Goal: Transaction & Acquisition: Purchase product/service

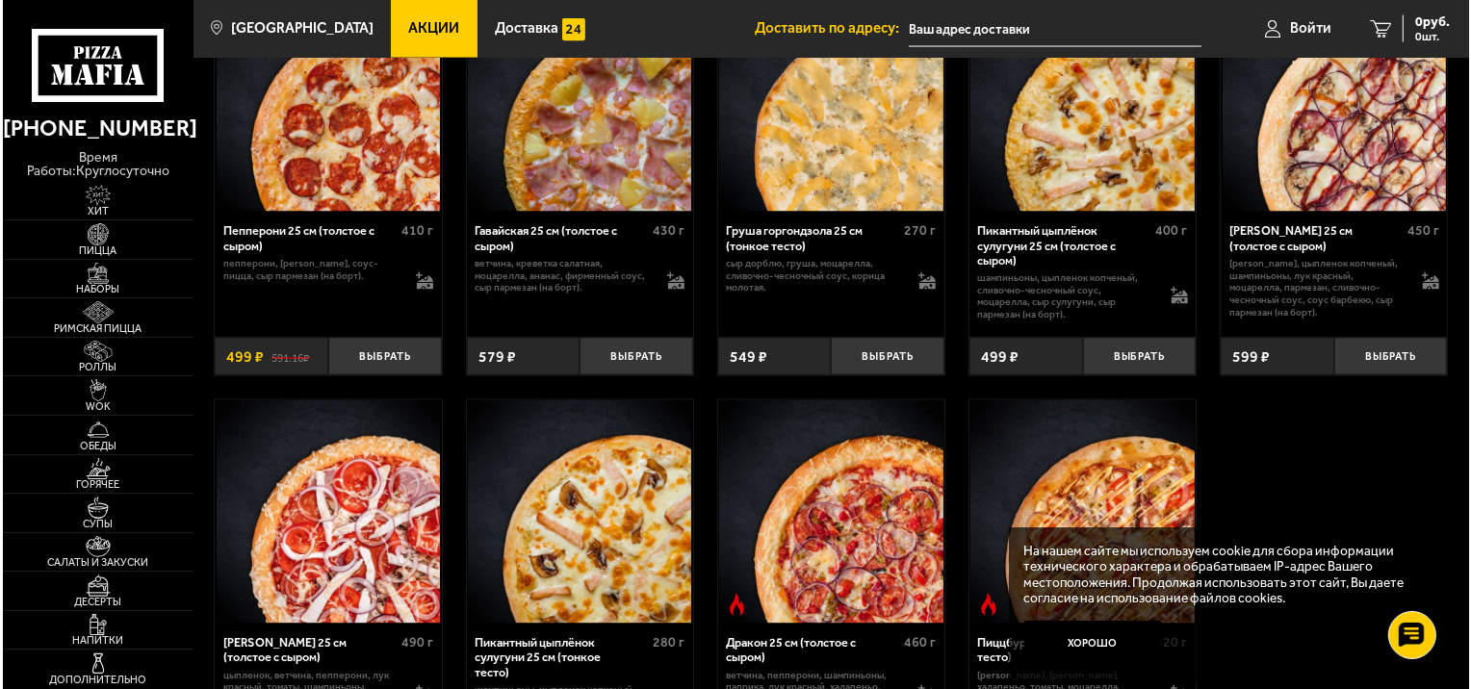
scroll to position [3583, 0]
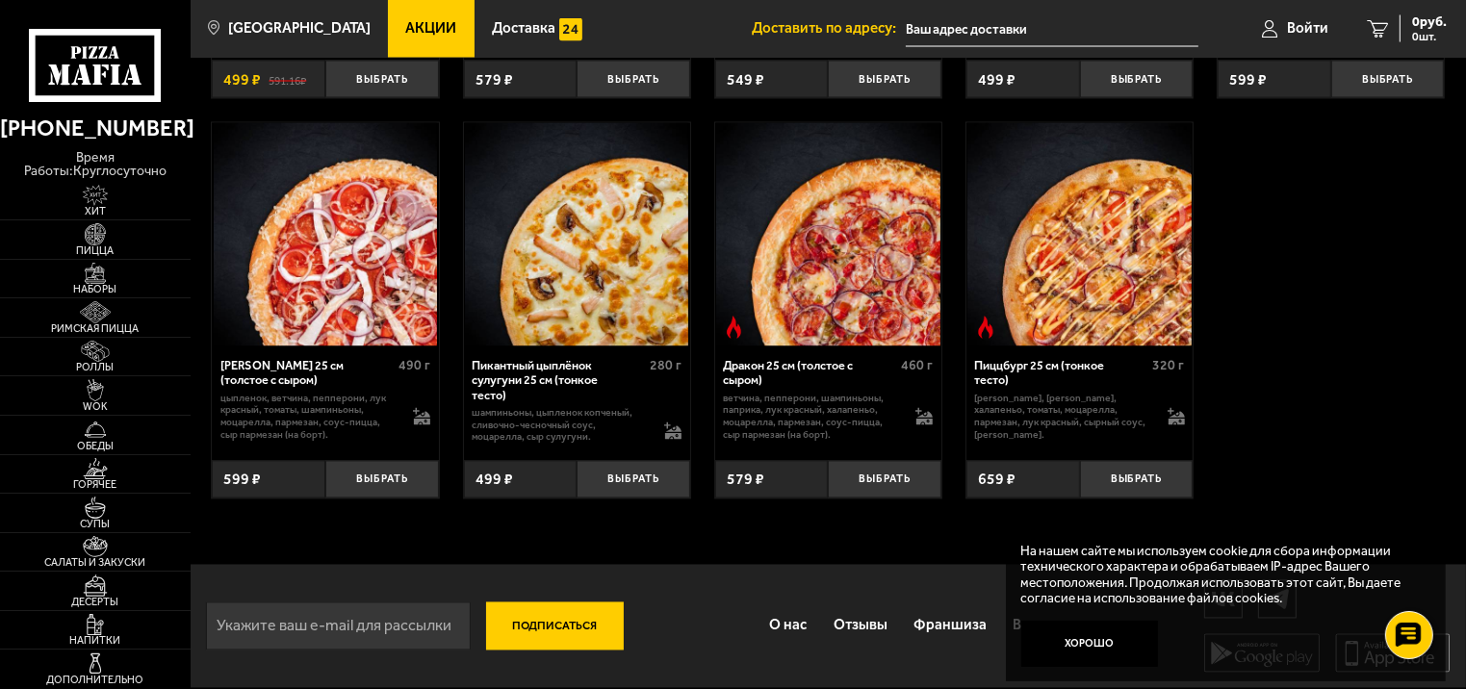
click at [558, 289] on img at bounding box center [576, 234] width 223 height 223
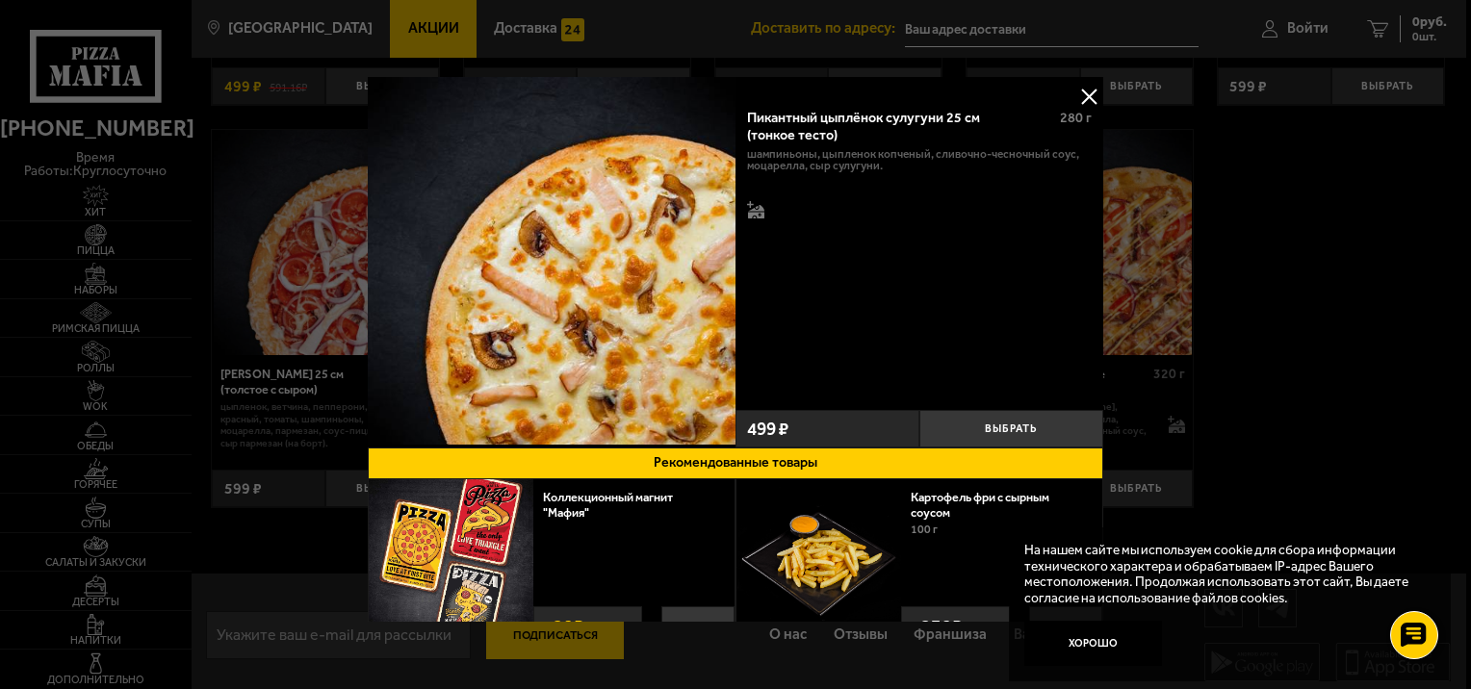
click at [1082, 90] on button at bounding box center [1089, 96] width 29 height 29
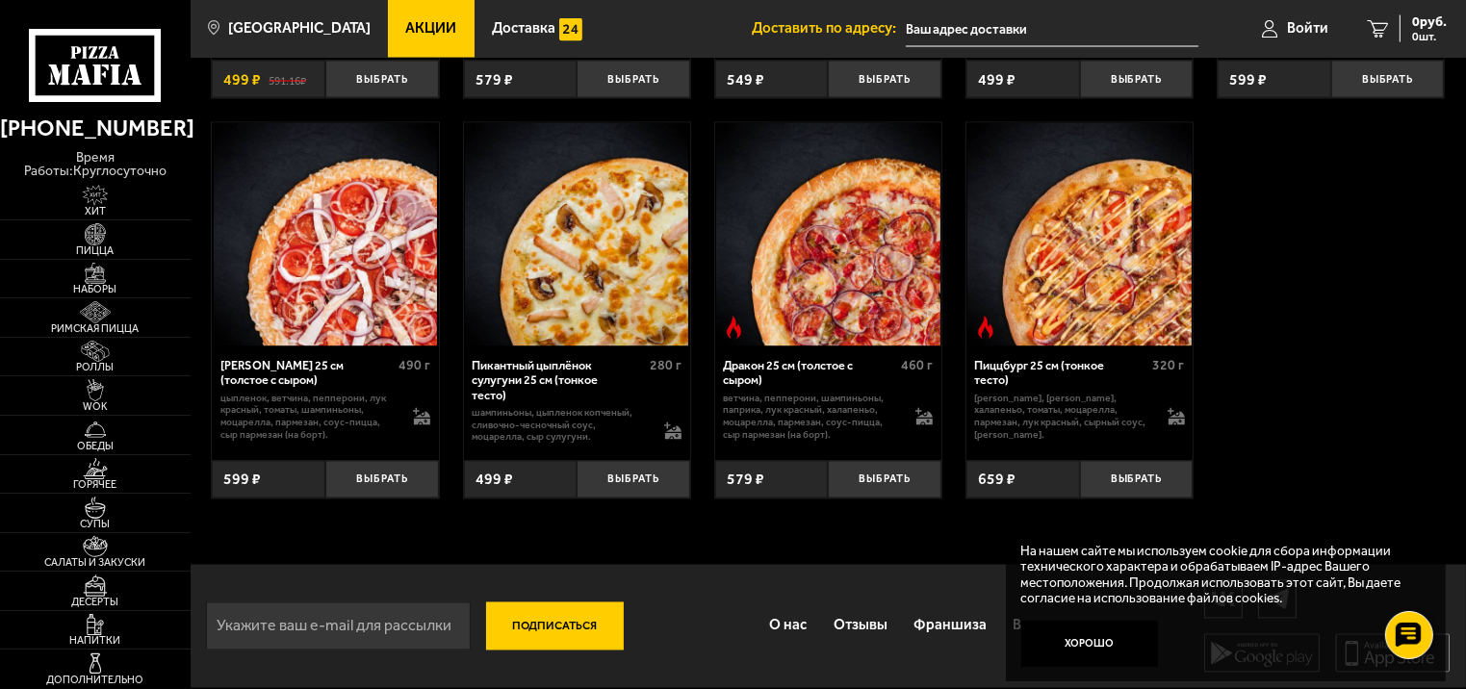
click at [579, 297] on img at bounding box center [576, 234] width 223 height 223
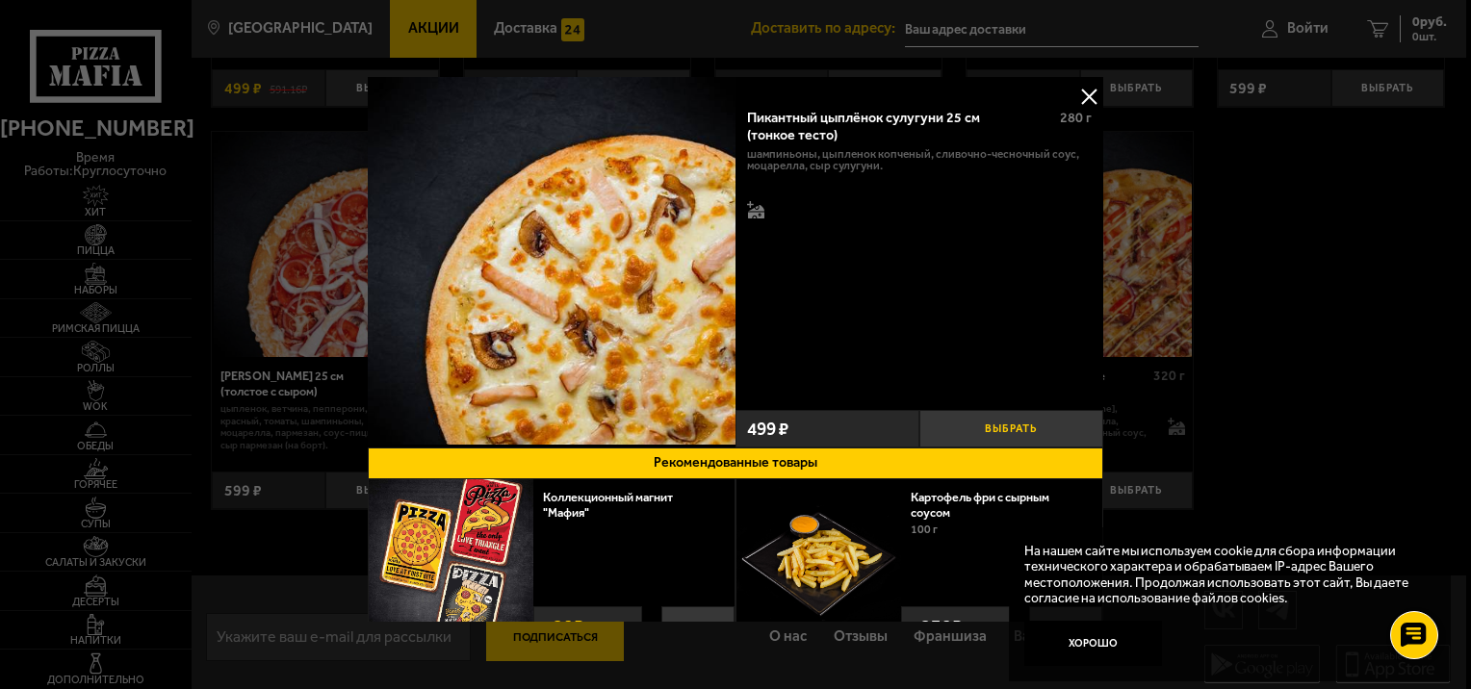
click at [997, 421] on button "Выбрать" at bounding box center [1012, 429] width 184 height 38
click at [1066, 428] on button "+" at bounding box center [1073, 429] width 62 height 38
click at [1067, 428] on button "+" at bounding box center [1073, 429] width 62 height 38
click at [1070, 420] on button "+" at bounding box center [1073, 429] width 62 height 38
click at [1069, 422] on button "+" at bounding box center [1073, 429] width 62 height 38
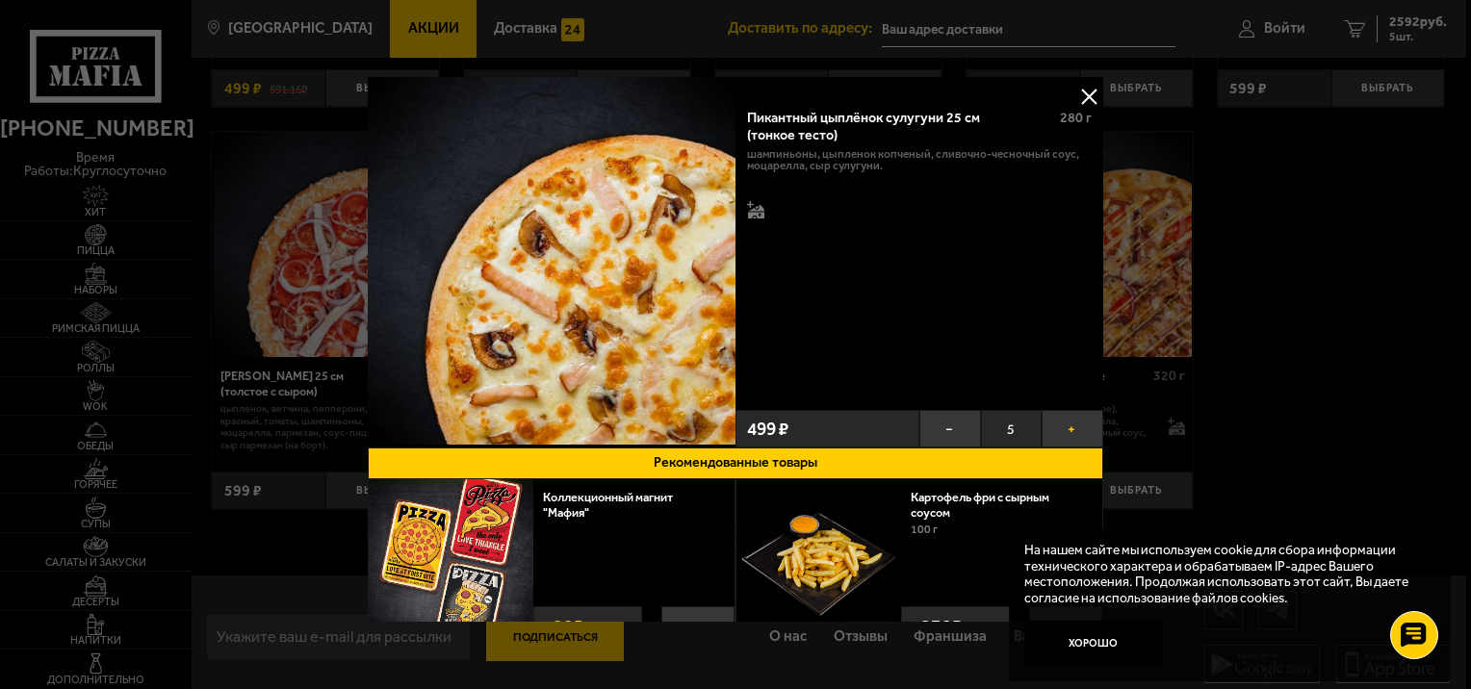
click at [1069, 422] on button "+" at bounding box center [1073, 429] width 62 height 38
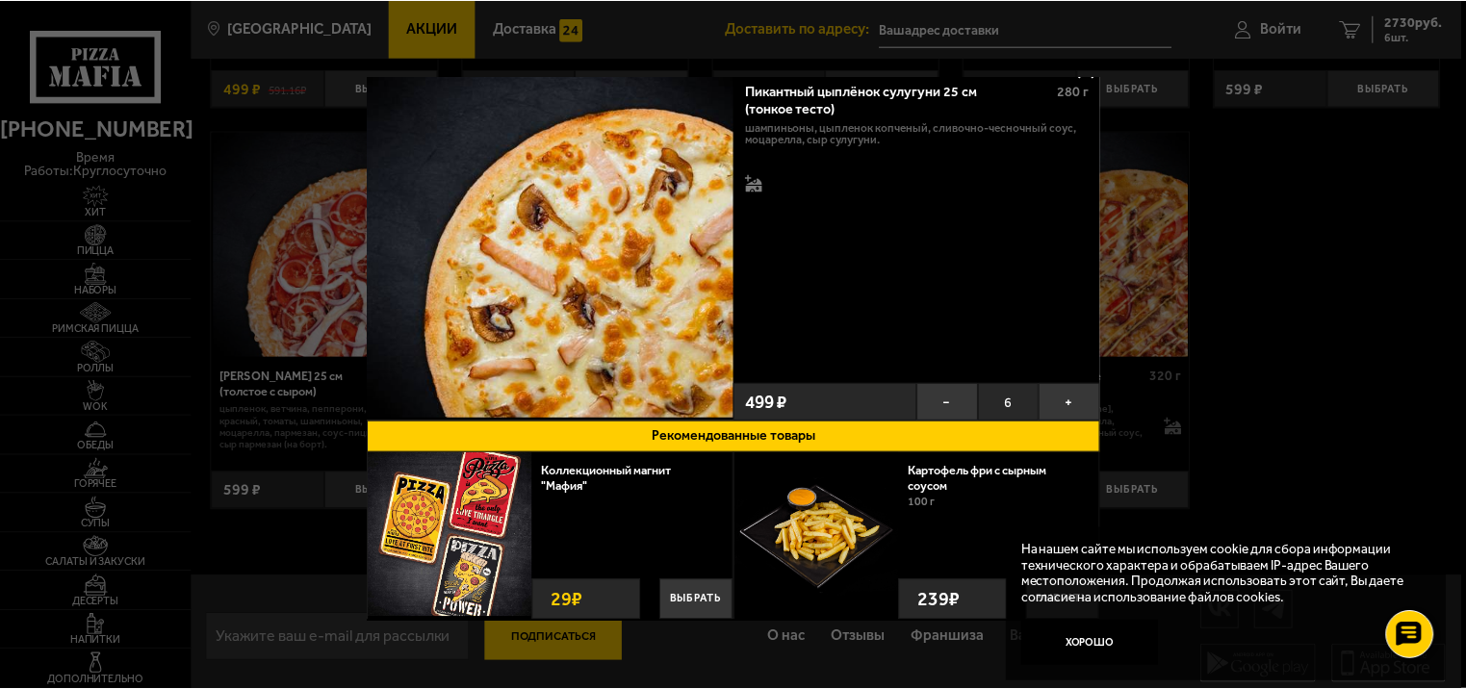
scroll to position [50, 0]
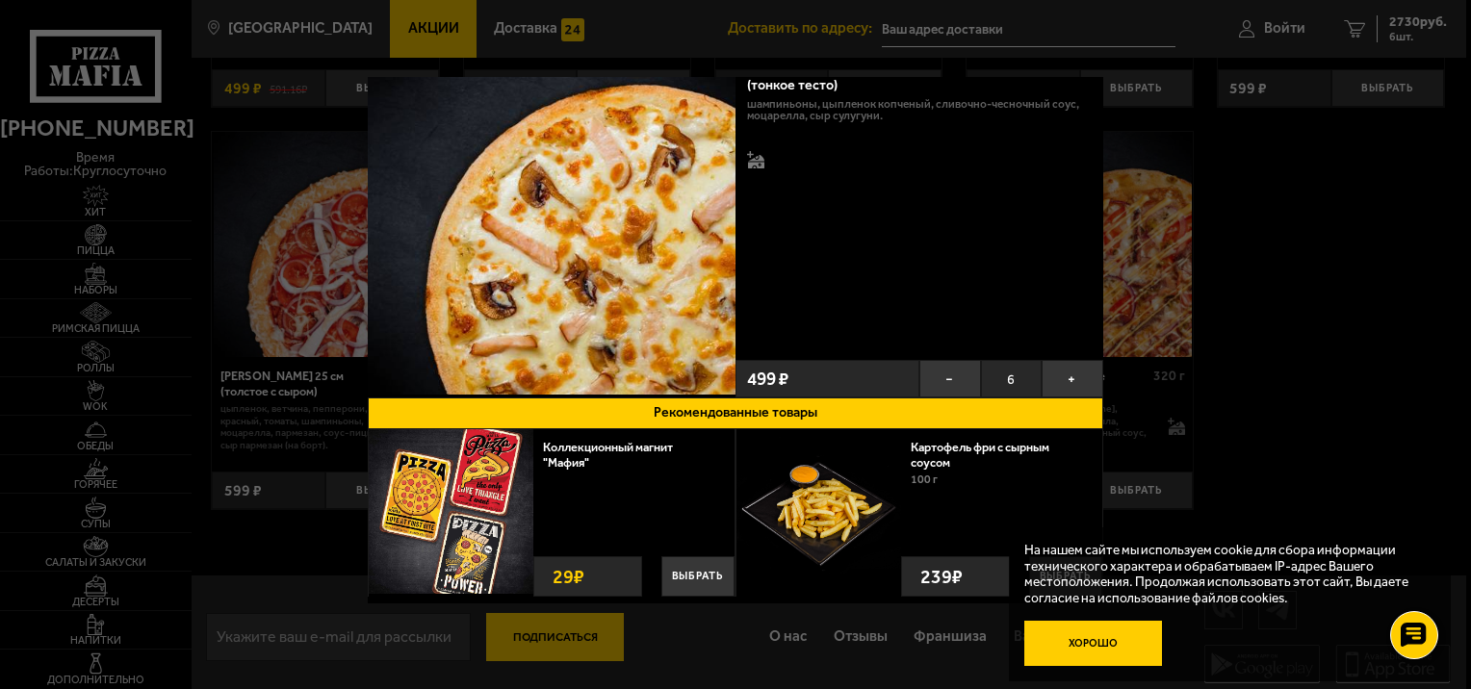
click at [1115, 647] on button "Хорошо" at bounding box center [1093, 644] width 138 height 46
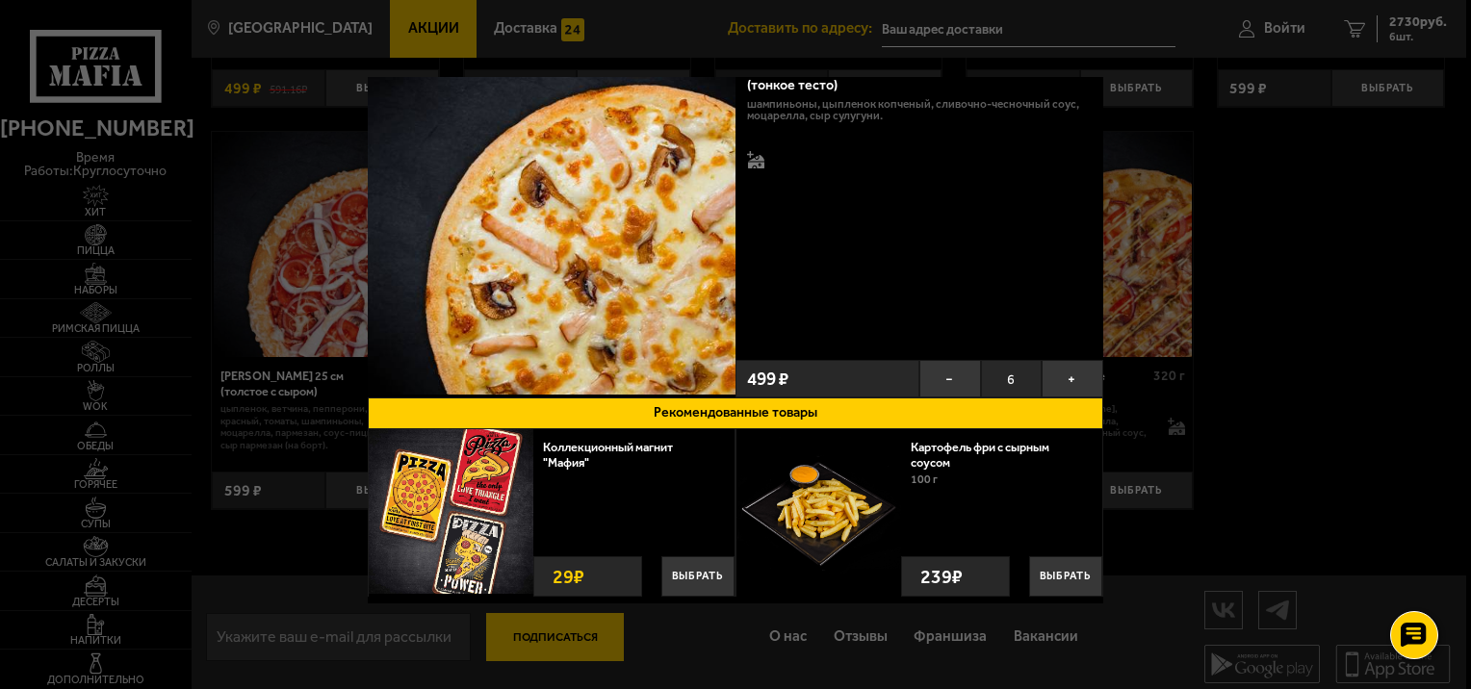
click at [1353, 27] on div at bounding box center [735, 344] width 1471 height 689
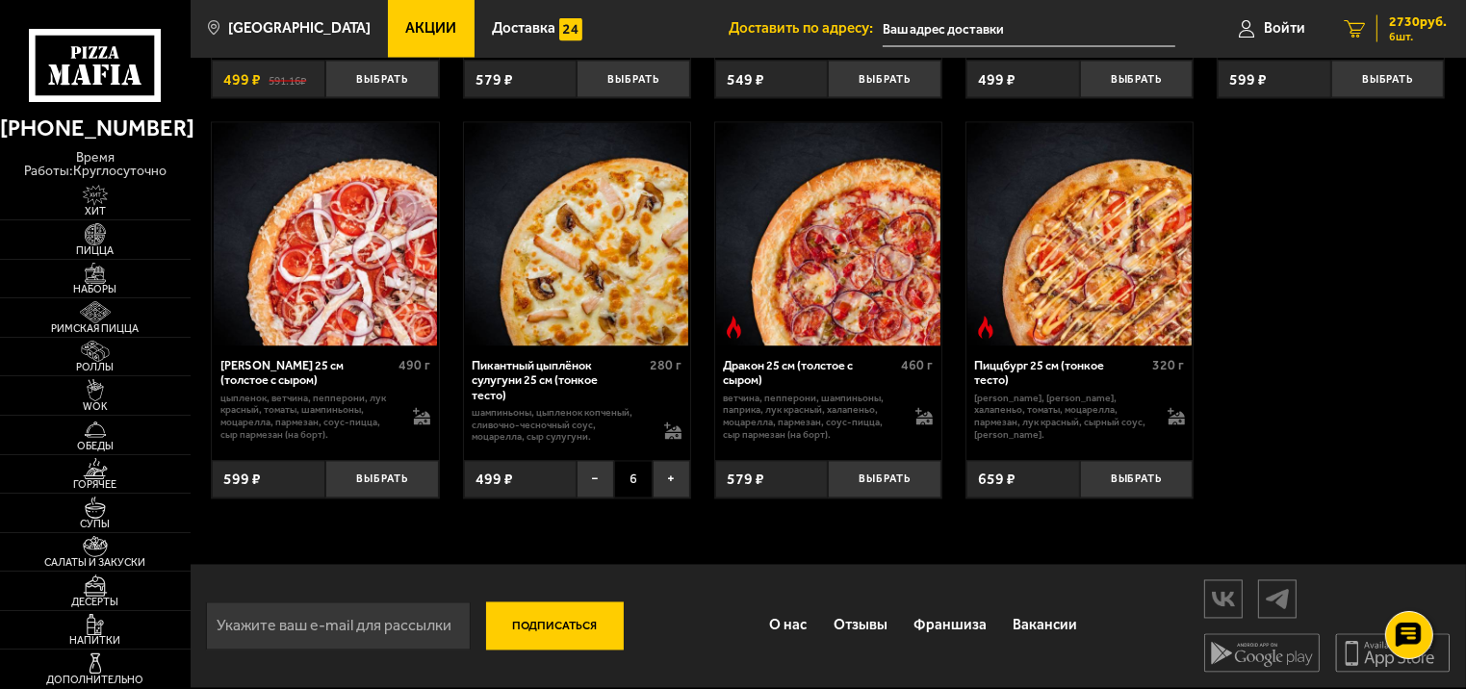
click at [1398, 25] on span "2730 руб." at bounding box center [1418, 21] width 58 height 13
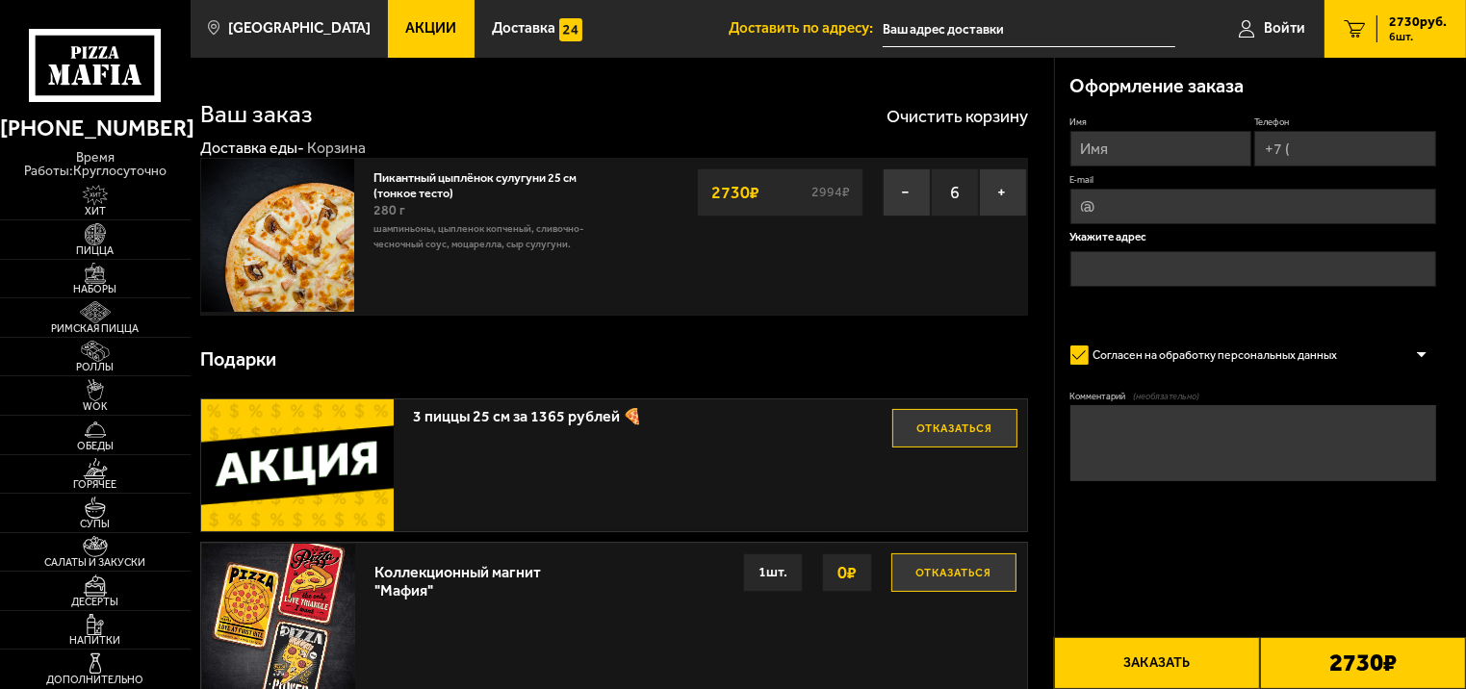
click at [1303, 150] on input "Телефон" at bounding box center [1346, 149] width 182 height 36
type input "[PHONE_NUMBER]"
click at [1130, 143] on input "Имя" at bounding box center [1162, 149] width 182 height 36
type input "K"
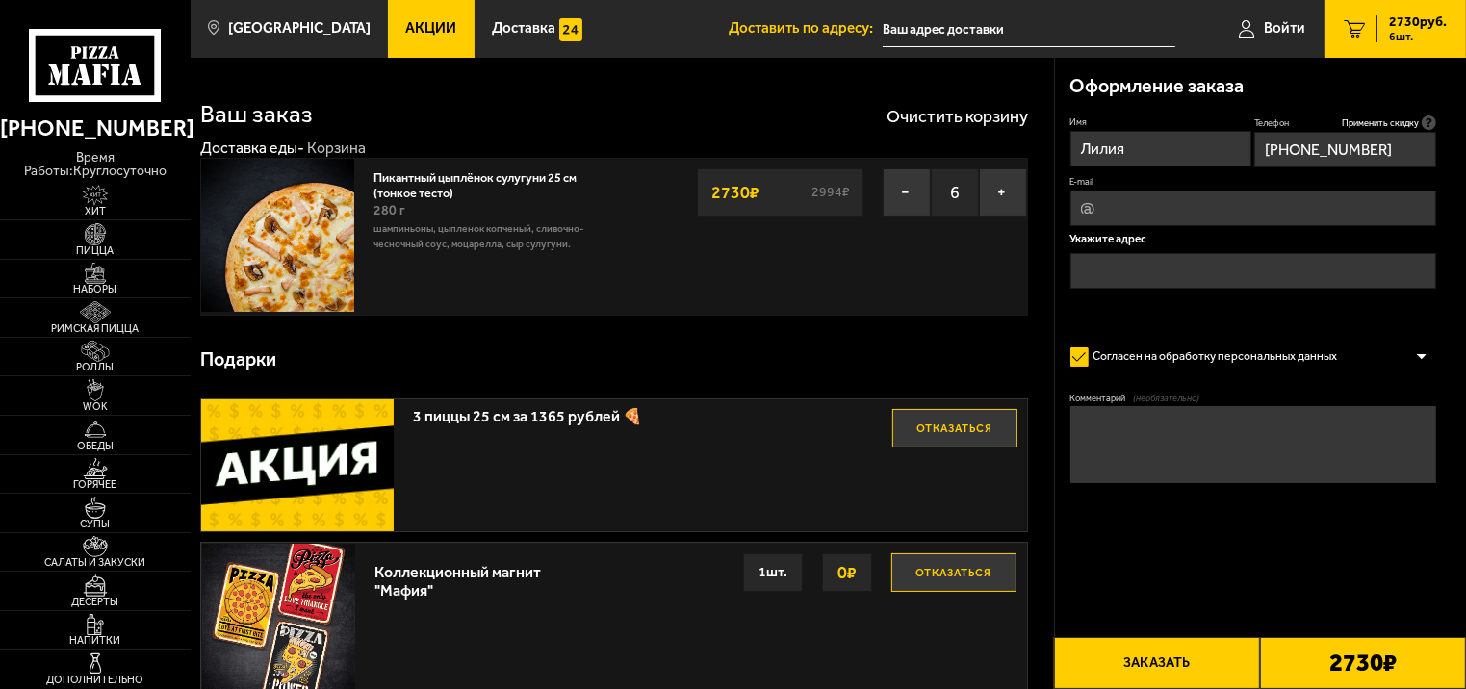
type input "Лилия"
click at [1087, 270] on input "text" at bounding box center [1254, 271] width 367 height 36
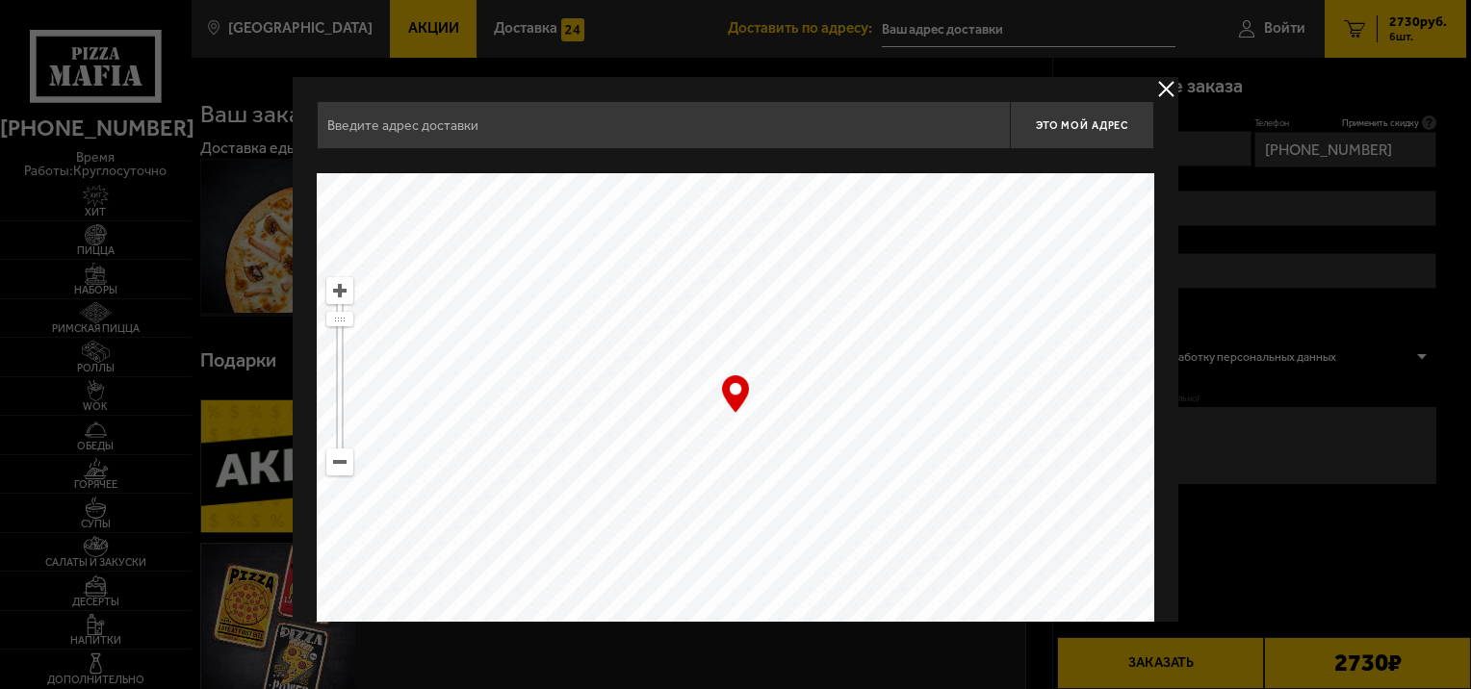
click at [590, 134] on input "text" at bounding box center [663, 125] width 693 height 48
click at [437, 134] on input "белы куна 32" at bounding box center [663, 125] width 693 height 48
click at [433, 127] on input "белы куна 32" at bounding box center [663, 125] width 693 height 48
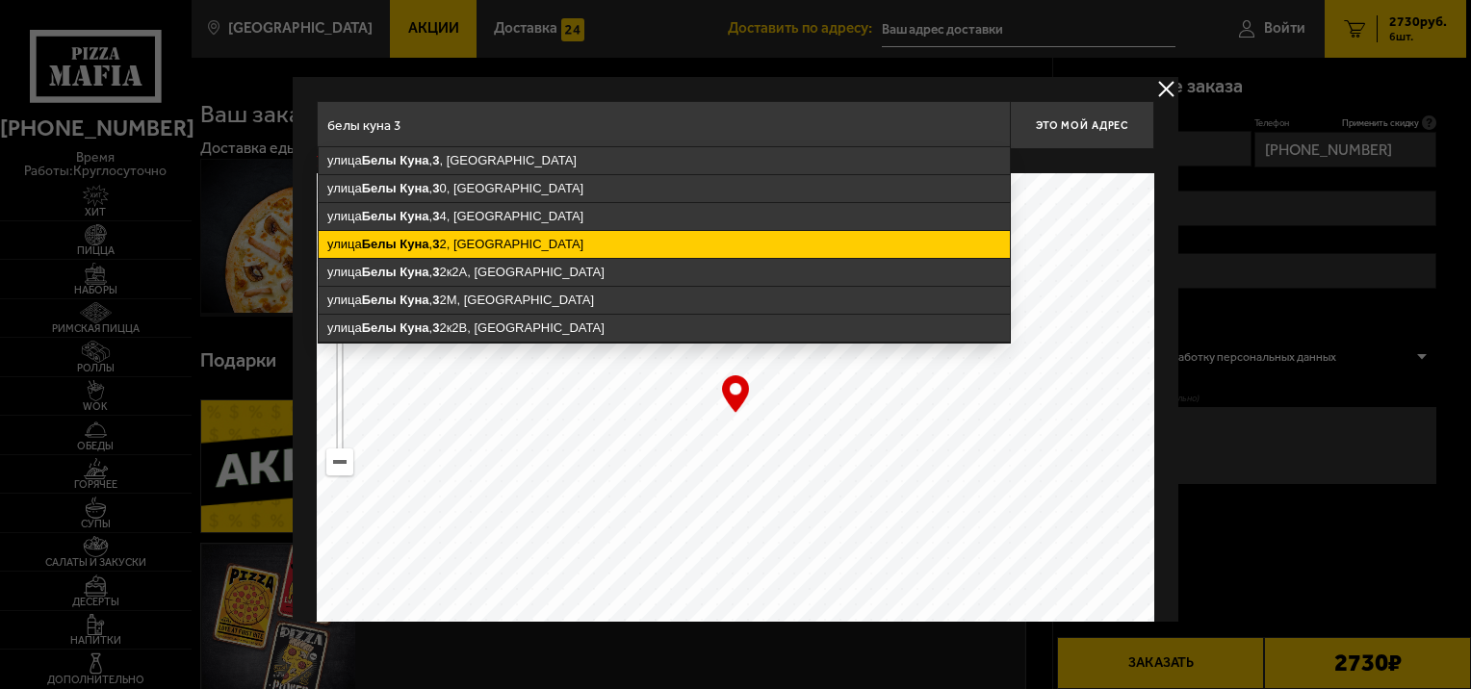
click at [456, 235] on ymaps "[STREET_ADDRESS]" at bounding box center [664, 244] width 691 height 27
type input "[STREET_ADDRESS]"
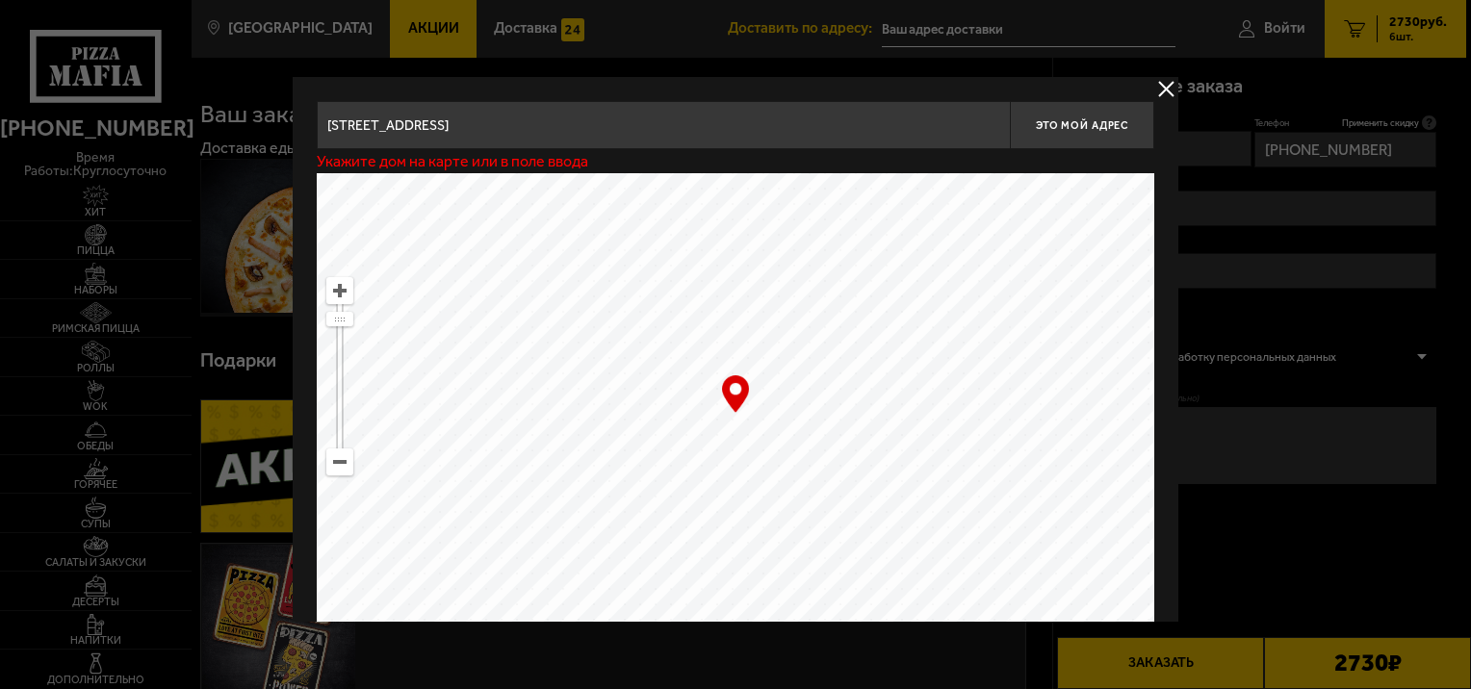
type input "[STREET_ADDRESS]"
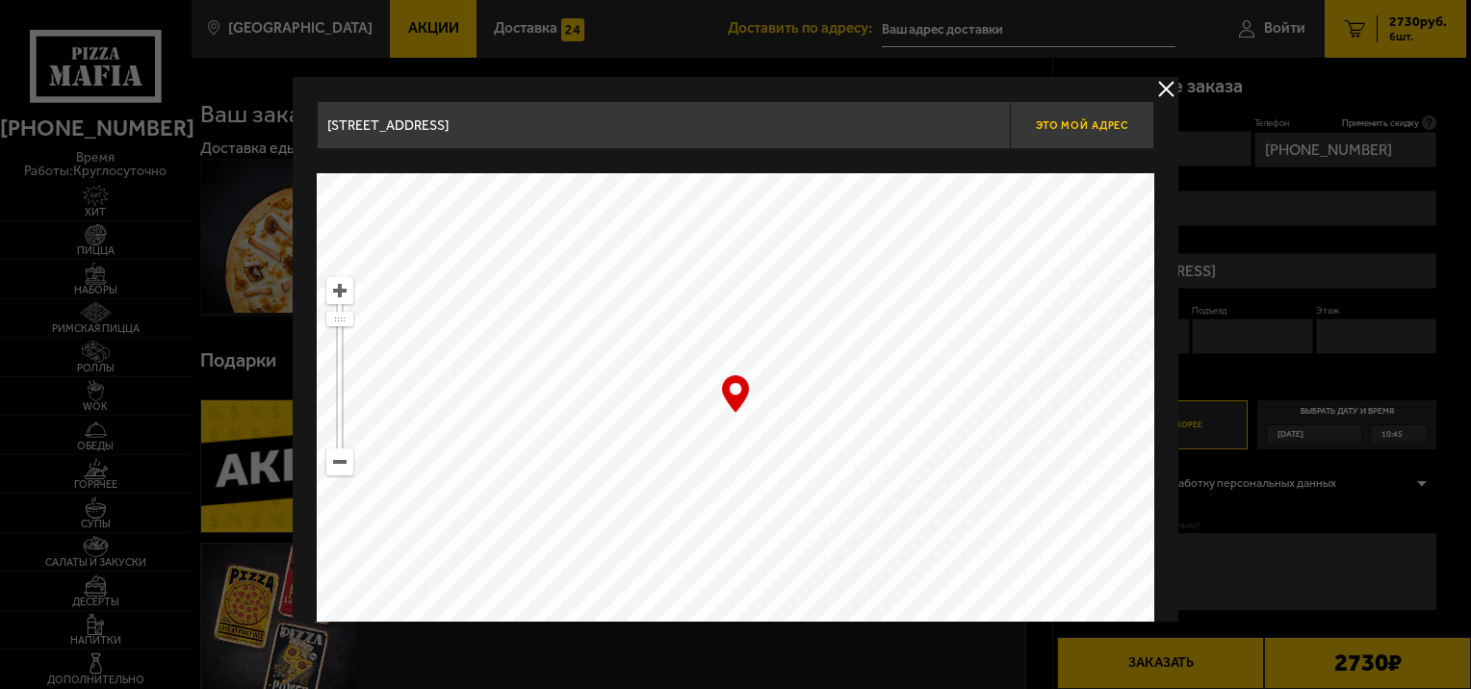
click at [1107, 123] on span "Это мой адрес" at bounding box center [1082, 125] width 92 height 13
type input "[STREET_ADDRESS]"
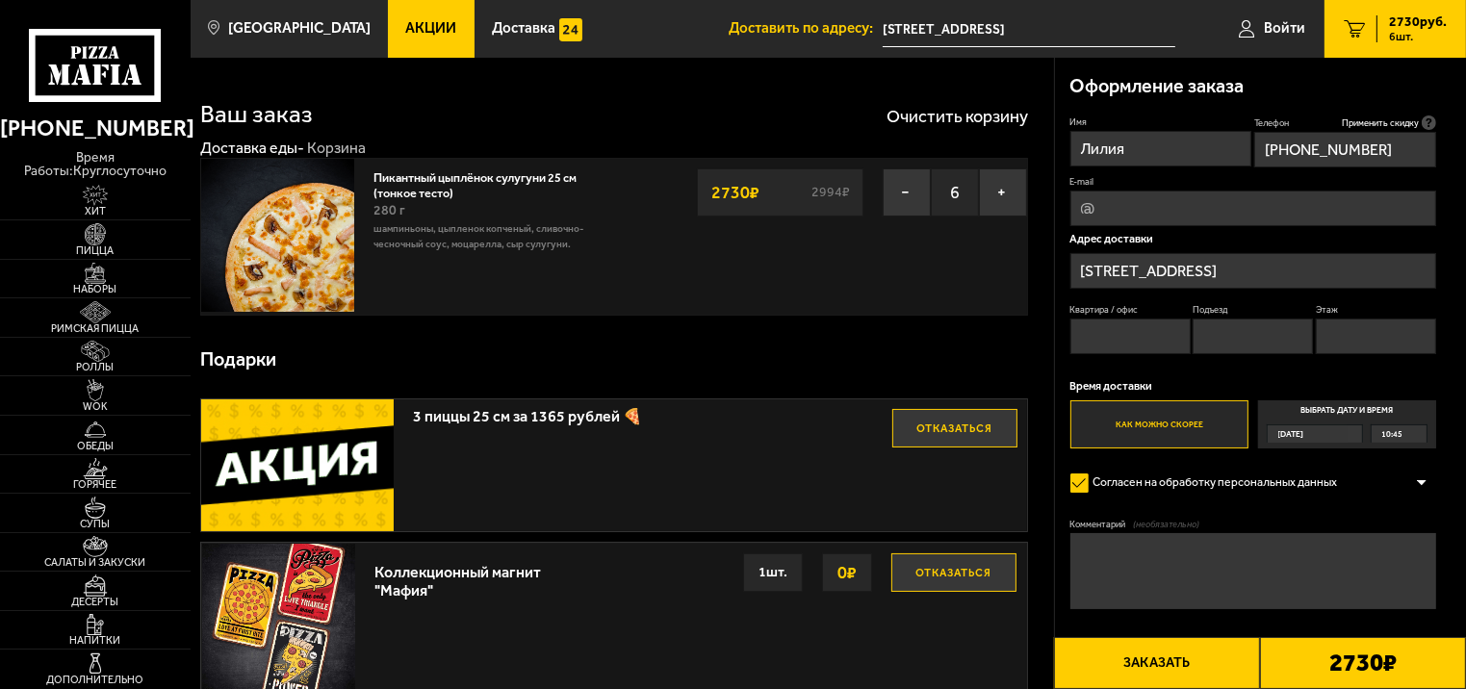
click at [1294, 435] on span "[DATE]" at bounding box center [1292, 434] width 26 height 17
click at [0, 0] on input "Выбрать дату и время [DATE] 10:45" at bounding box center [0, 0] width 0 height 0
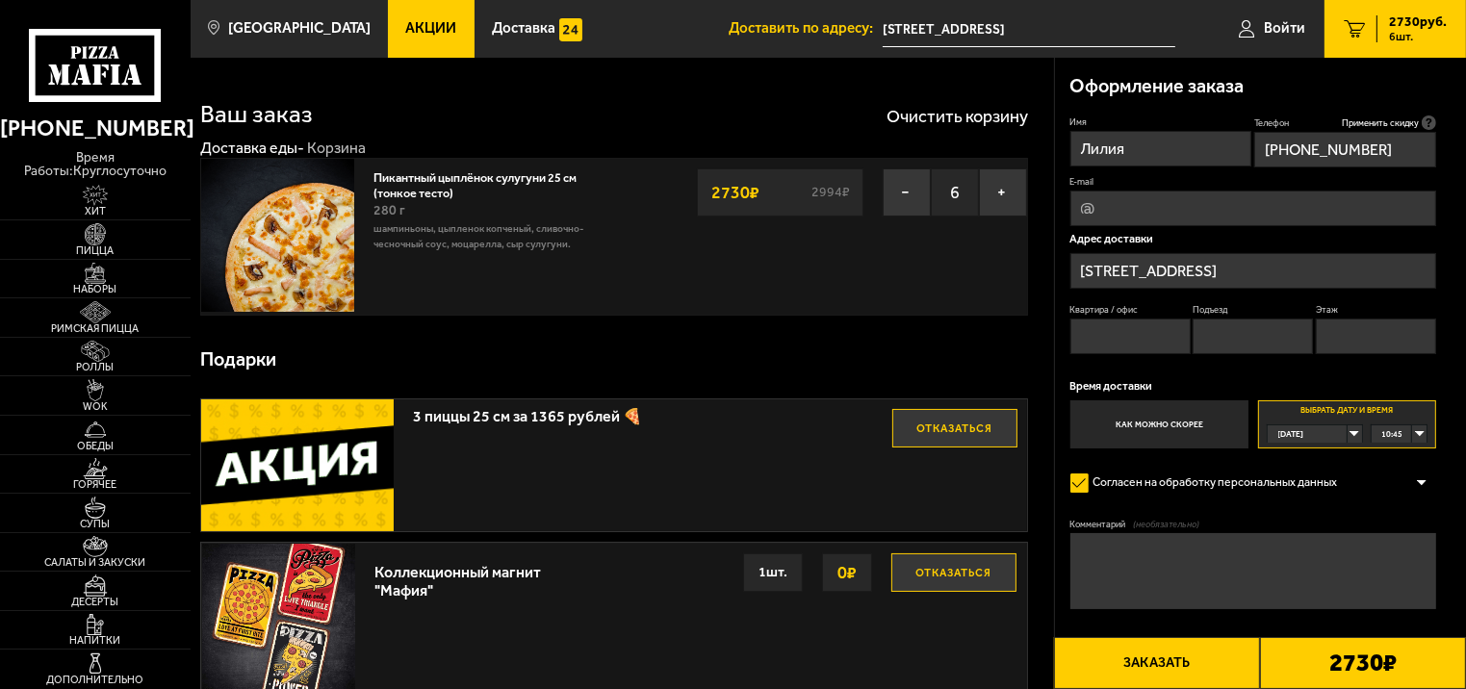
click at [1415, 435] on div "10:45" at bounding box center [1400, 434] width 56 height 17
click at [1401, 448] on span "10:45" at bounding box center [1394, 451] width 21 height 17
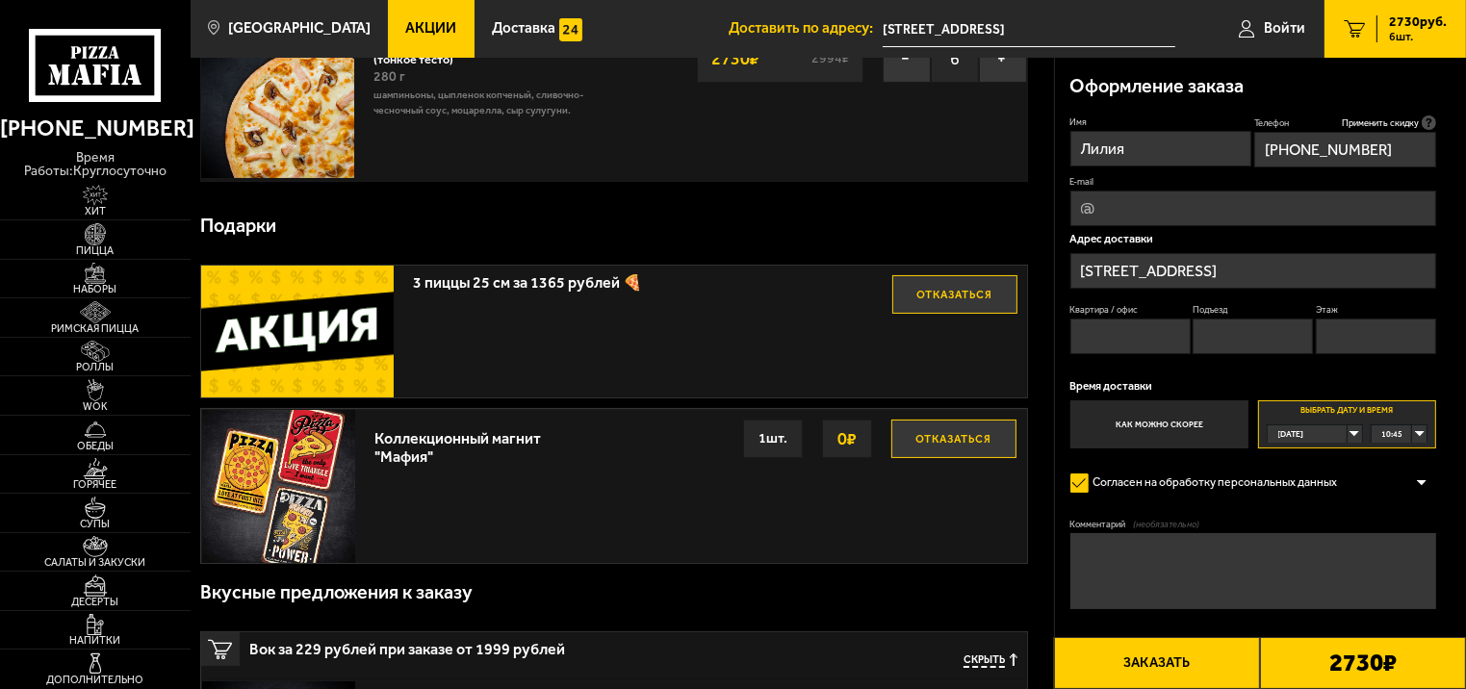
scroll to position [193, 0]
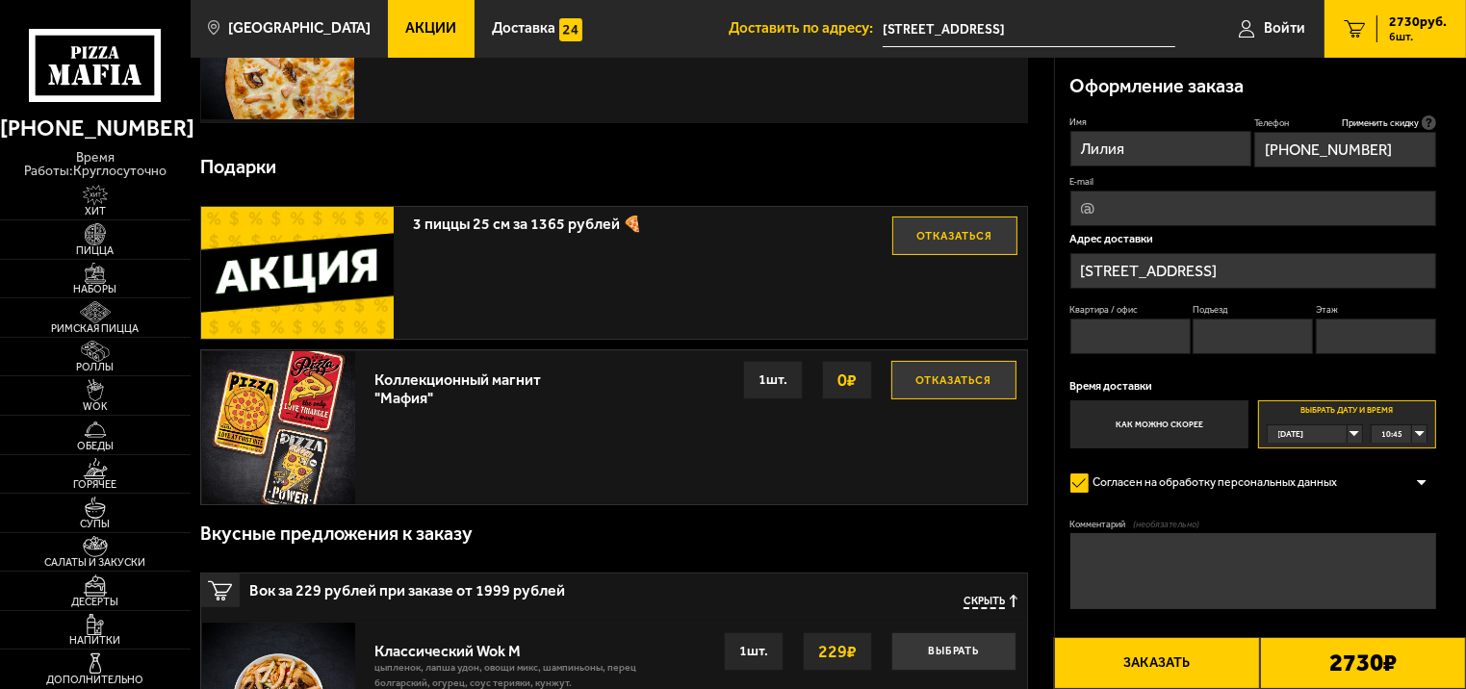
click at [1125, 563] on textarea "Комментарий (необязательно)" at bounding box center [1254, 571] width 367 height 76
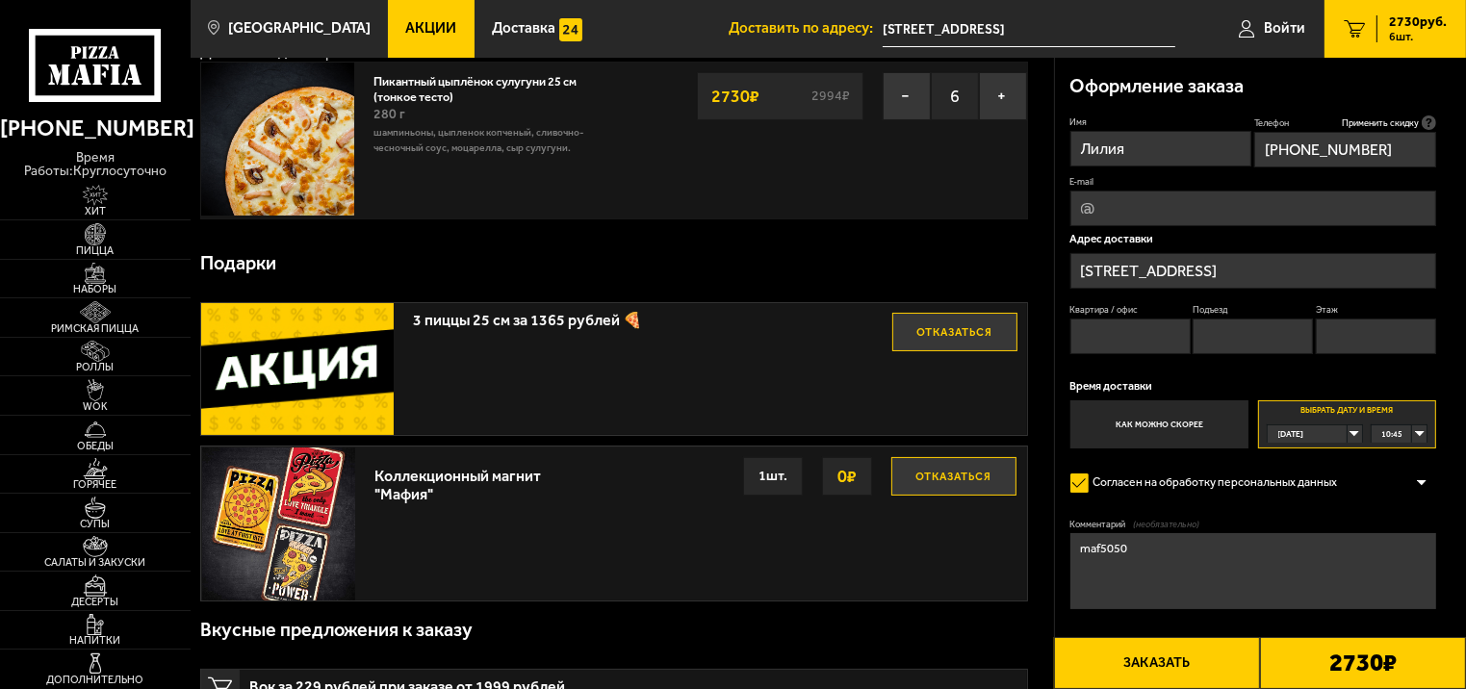
scroll to position [0, 0]
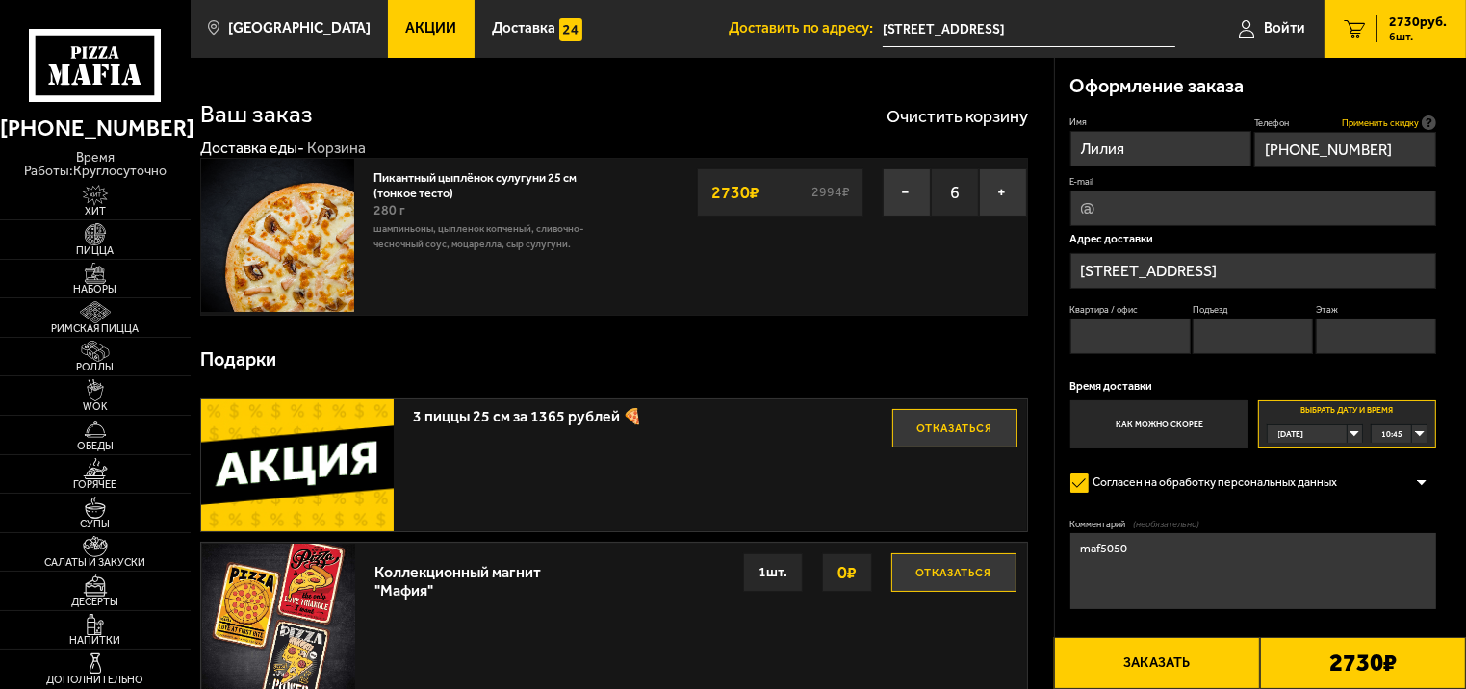
type textarea "maf5050"
click at [1388, 119] on span "Применить скидку" at bounding box center [1380, 123] width 77 height 13
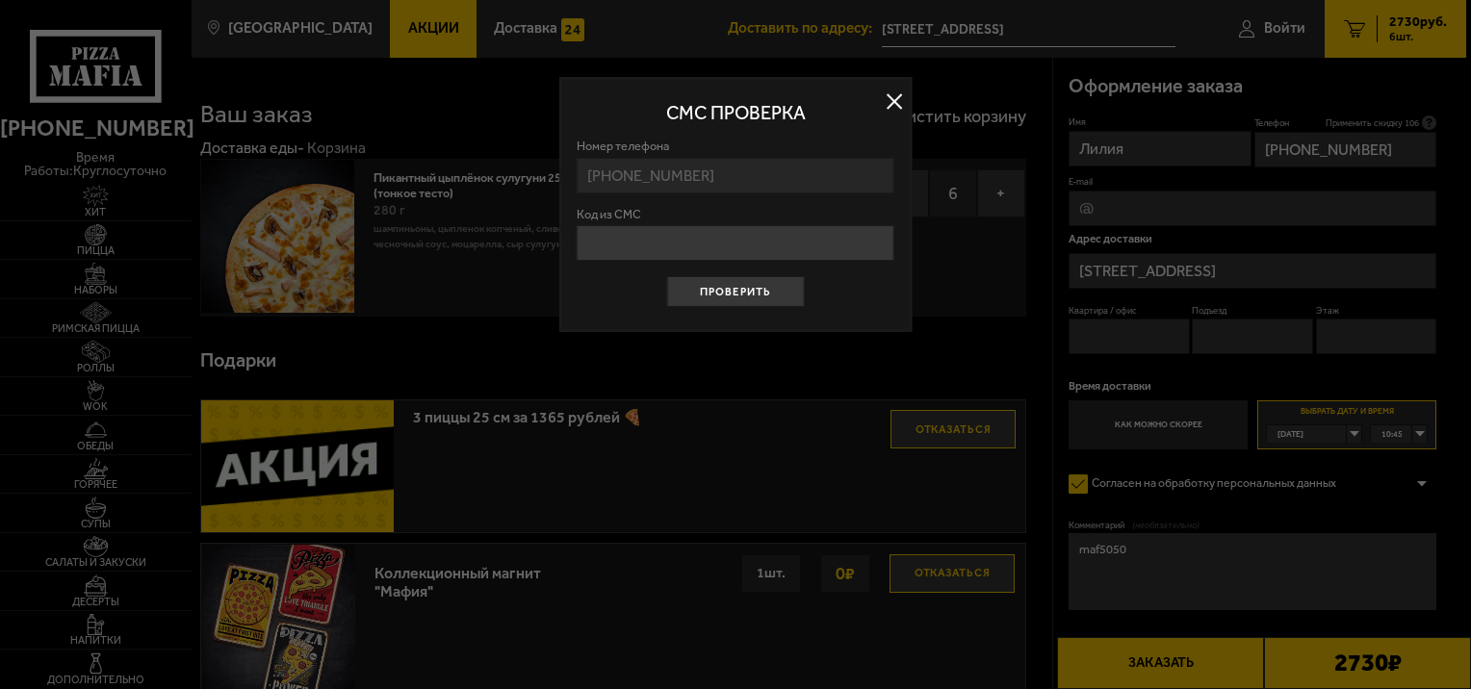
click at [899, 101] on button at bounding box center [894, 102] width 29 height 29
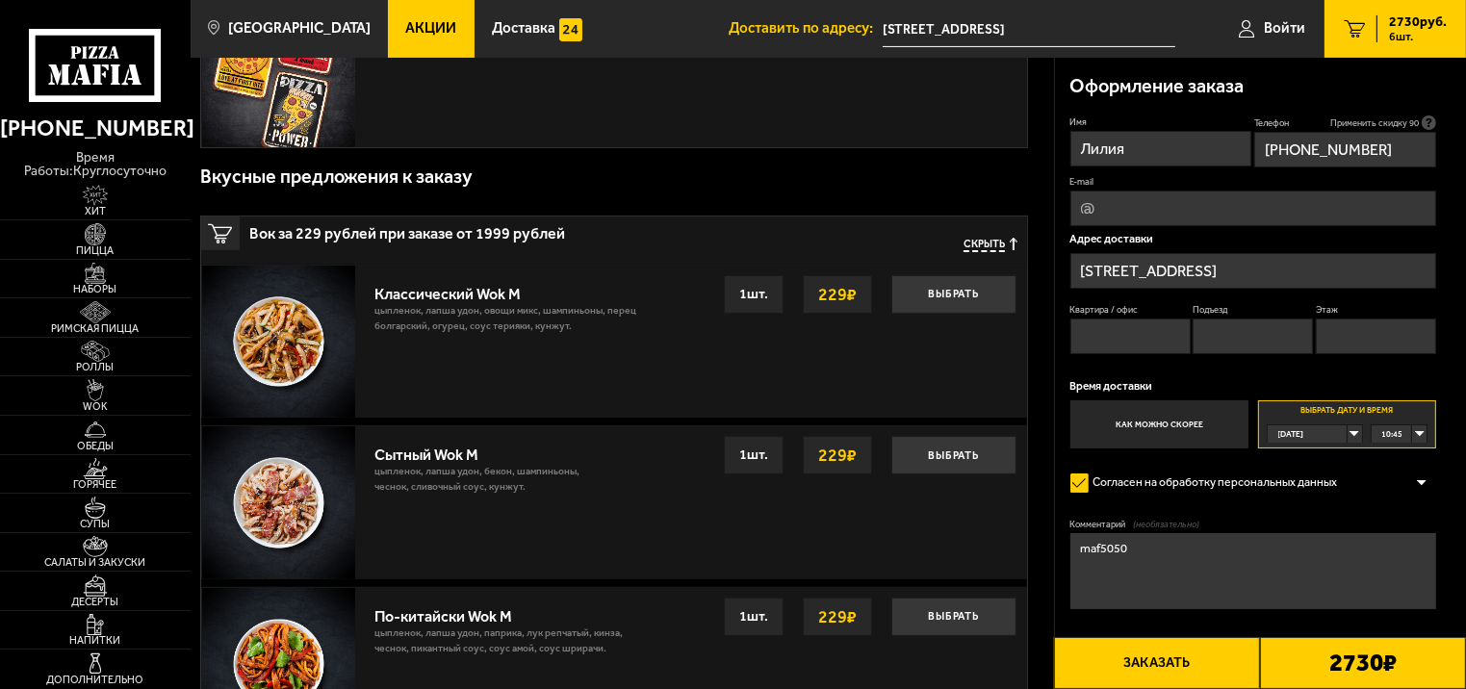
scroll to position [578, 0]
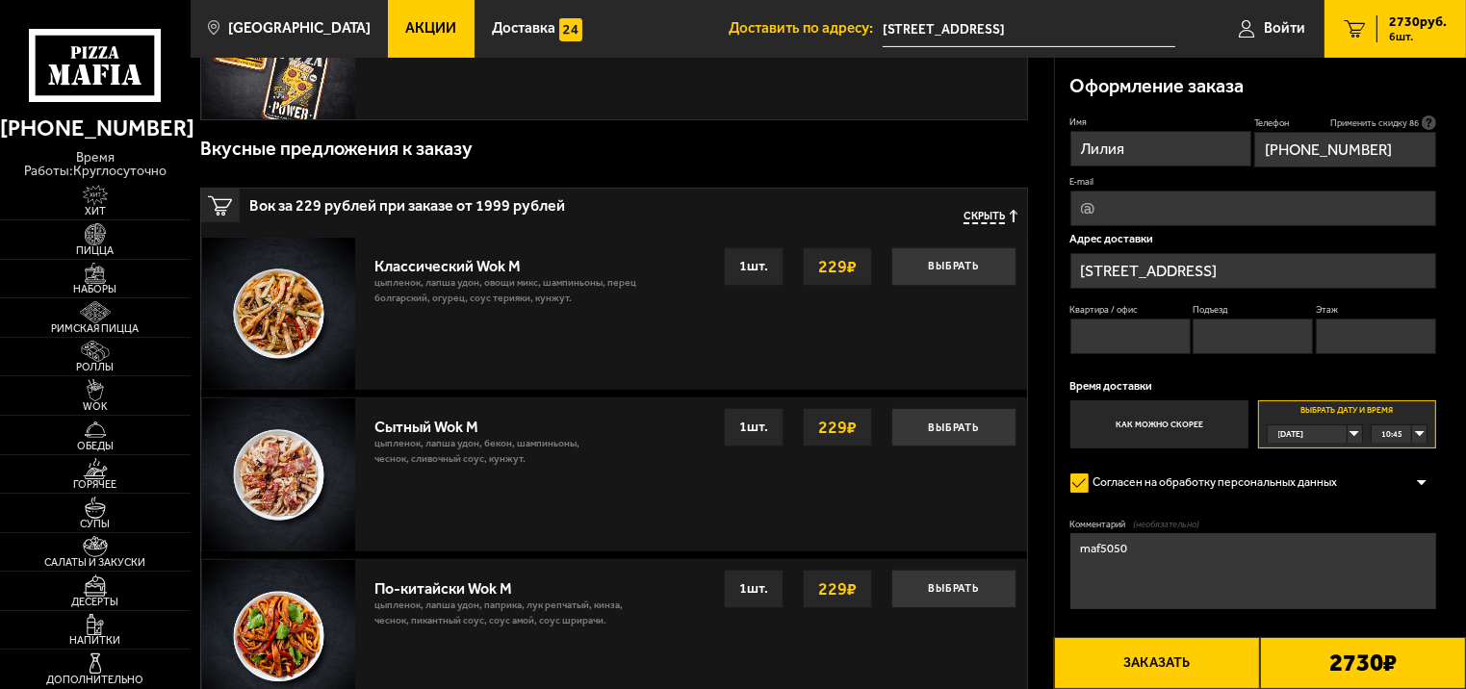
click at [1349, 121] on span "Применить скидку 86" at bounding box center [1375, 123] width 89 height 13
click at [1428, 121] on icon at bounding box center [1429, 123] width 14 height 14
click at [1428, 132] on input "[PHONE_NUMBER]" at bounding box center [1346, 150] width 182 height 36
click at [1346, 121] on span "Применить скидку 82" at bounding box center [1375, 123] width 89 height 13
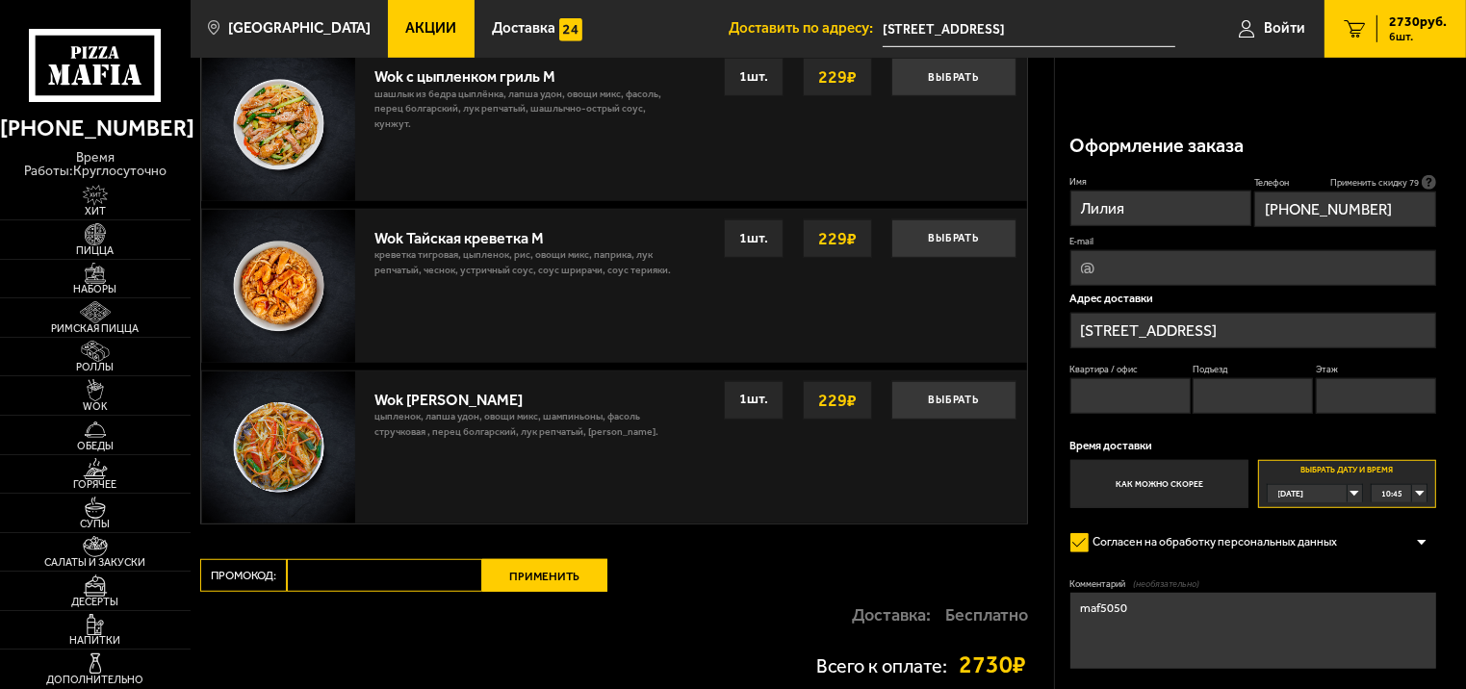
scroll to position [1444, 0]
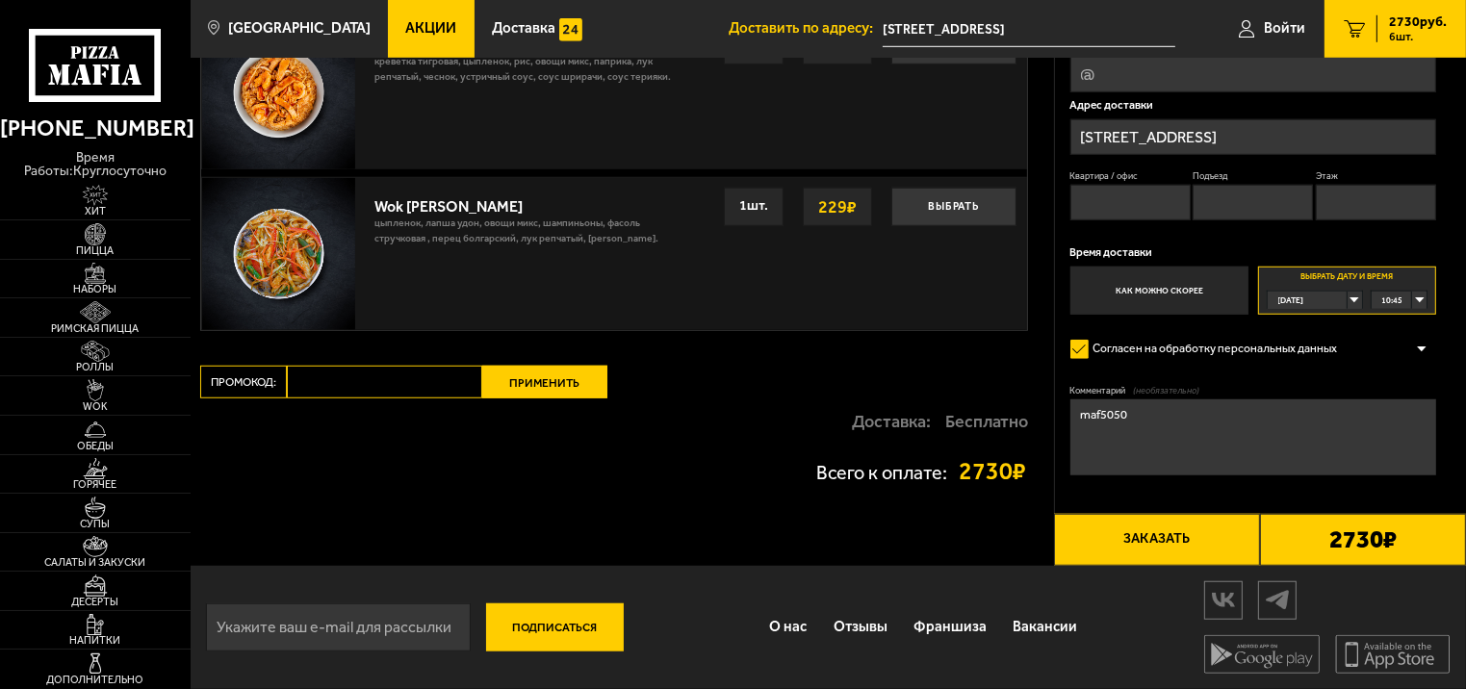
click at [1148, 531] on button "Заказать" at bounding box center [1157, 540] width 206 height 52
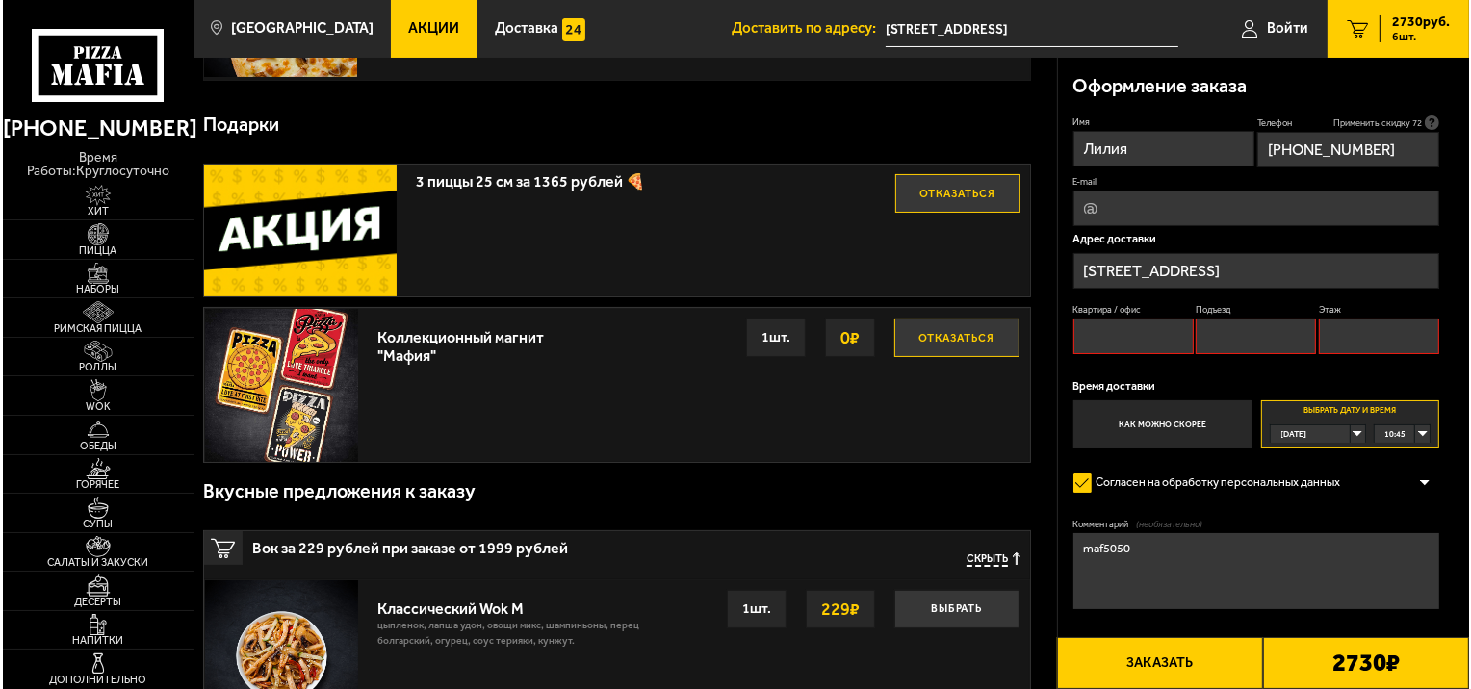
scroll to position [164, 0]
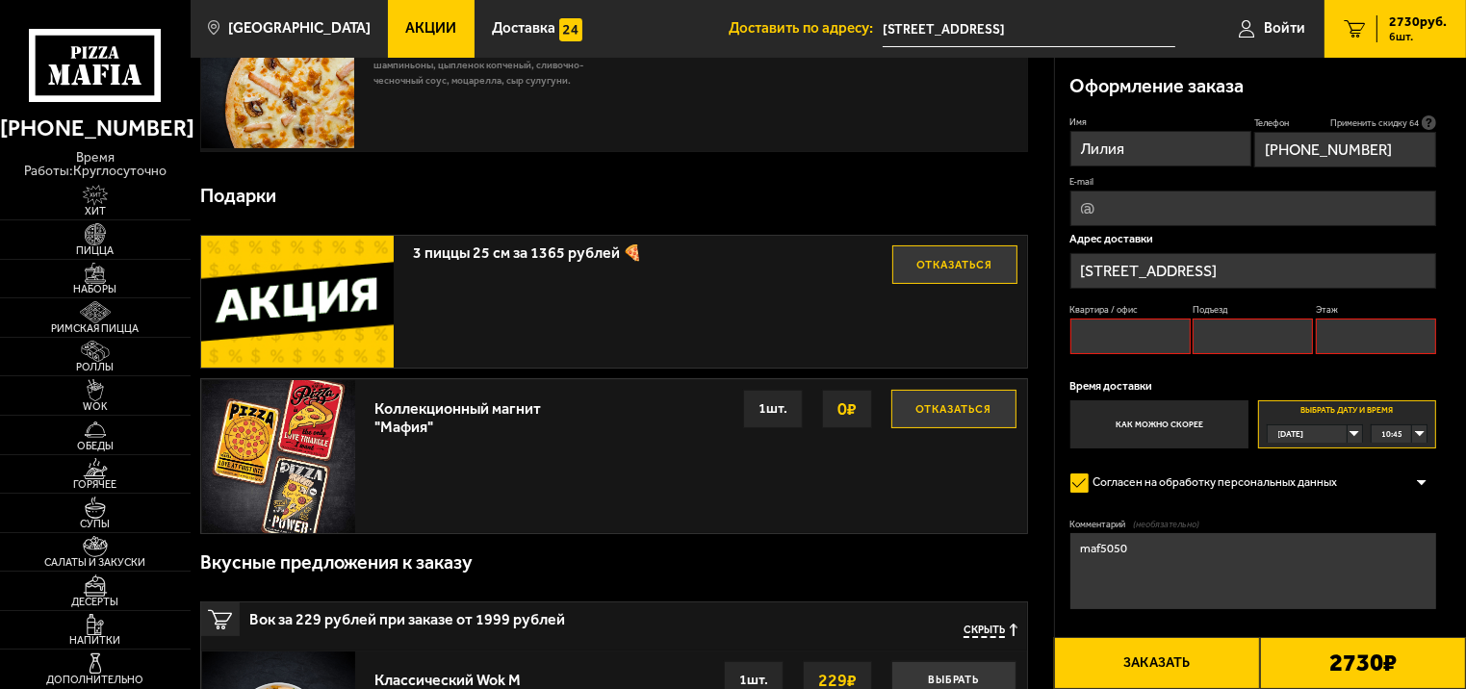
click at [1109, 343] on input "Квартира / офис" at bounding box center [1131, 337] width 120 height 36
type input "0"
click at [1205, 334] on input "Подъезд" at bounding box center [1253, 337] width 120 height 36
type input "0"
click at [1331, 337] on input "Этаж" at bounding box center [1376, 337] width 120 height 36
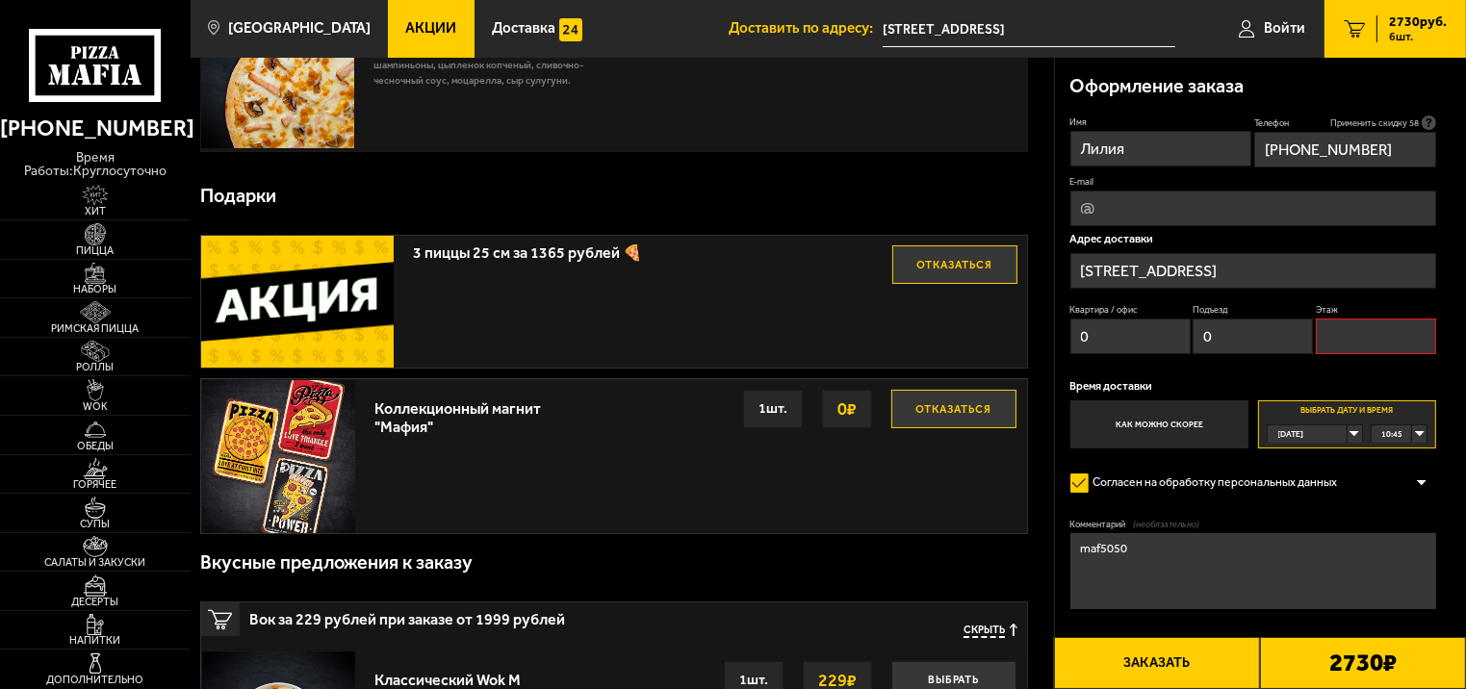
type input "0"
type input "1"
type input "2"
click at [1137, 657] on button "Заказать" at bounding box center [1157, 663] width 206 height 52
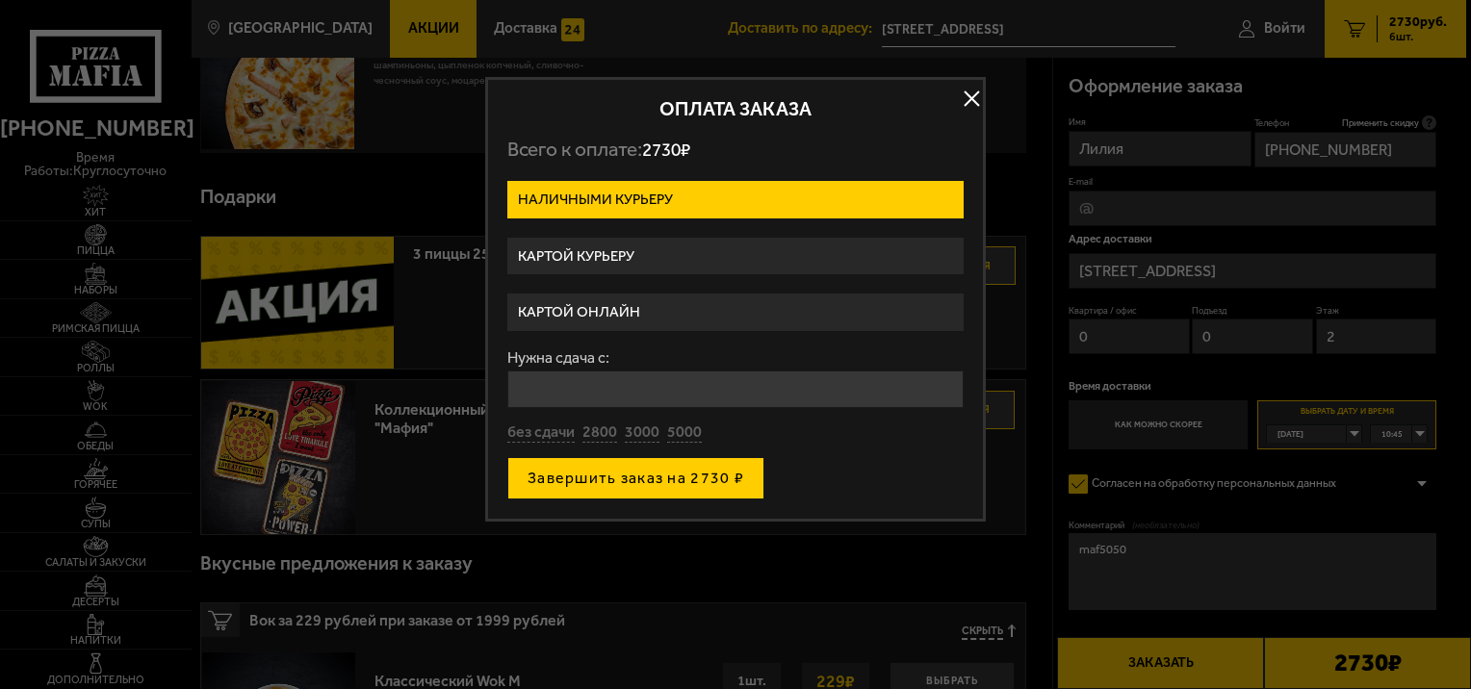
click at [589, 469] on button "Завершить заказ на 2730 ₽" at bounding box center [635, 478] width 257 height 42
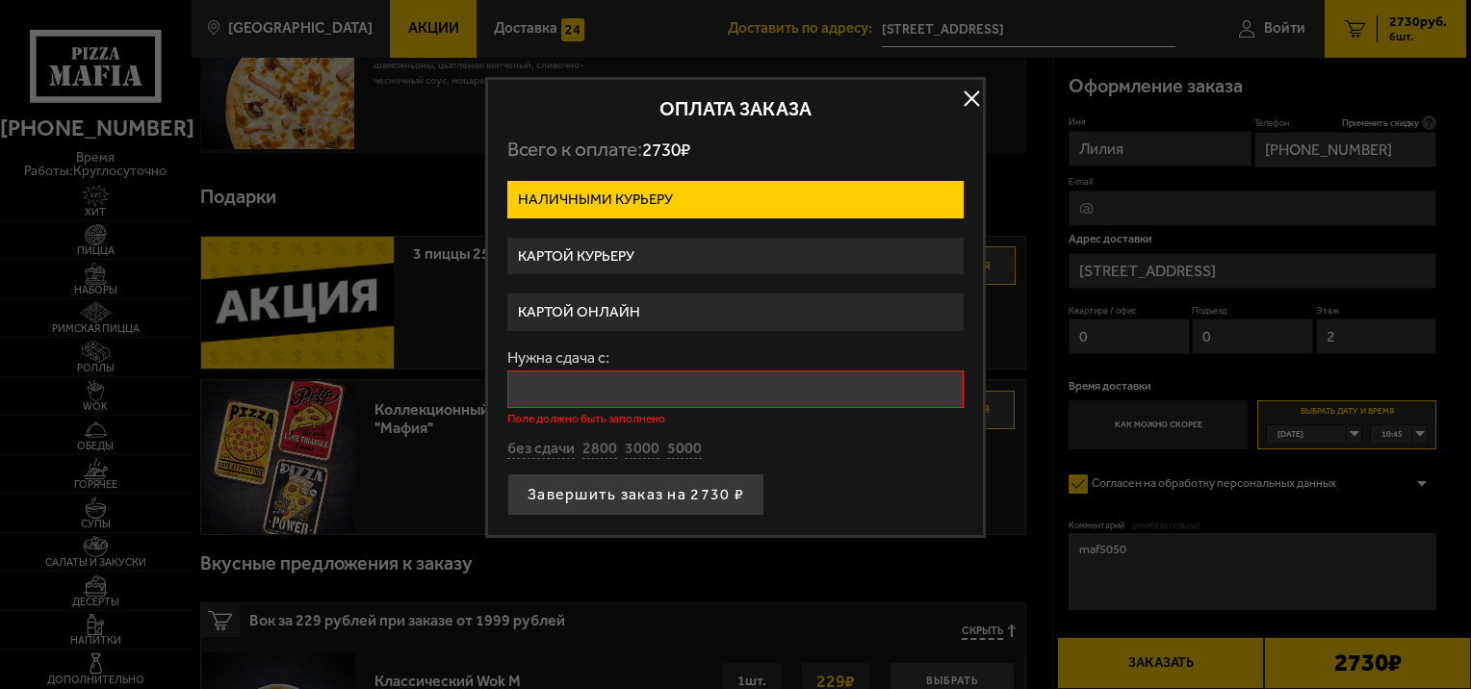
click at [532, 376] on input "Нужна сдача с:" at bounding box center [735, 390] width 456 height 38
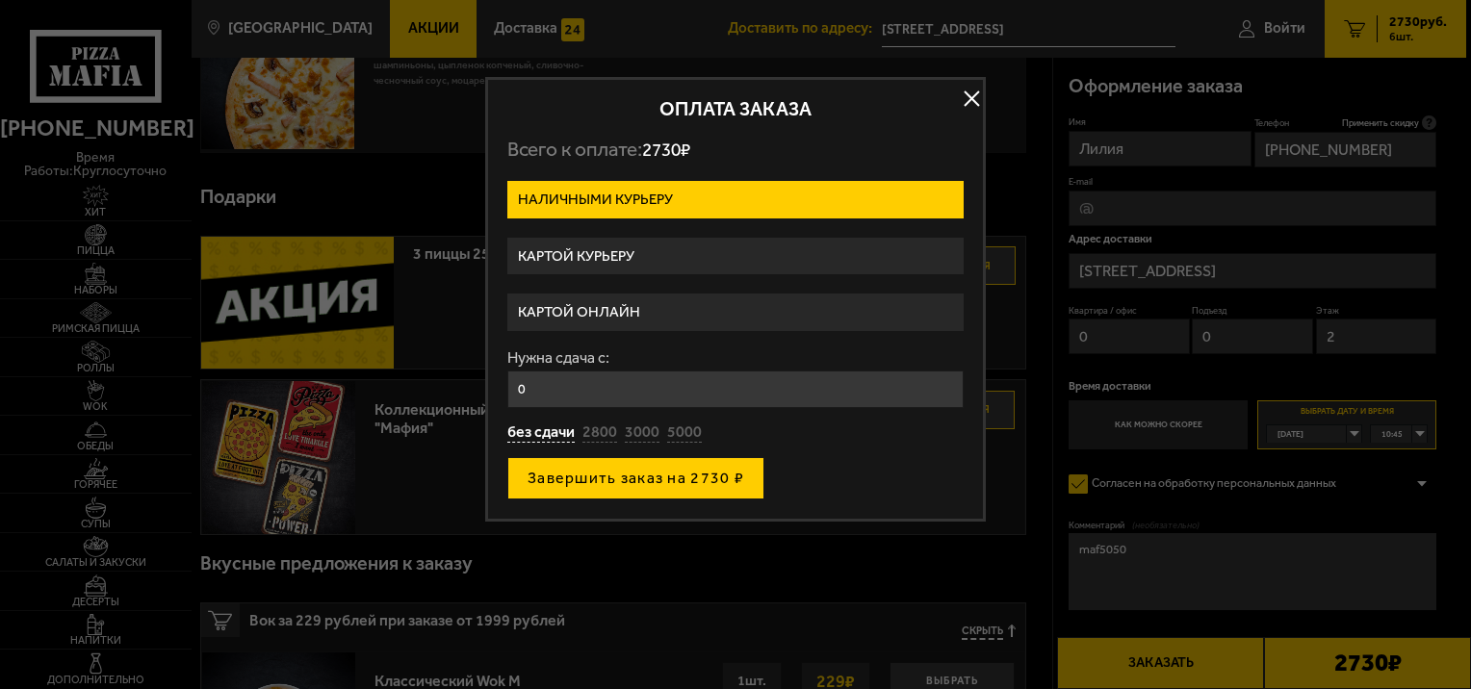
type input "0"
click at [589, 474] on button "Завершить заказ на 2730 ₽" at bounding box center [635, 478] width 257 height 42
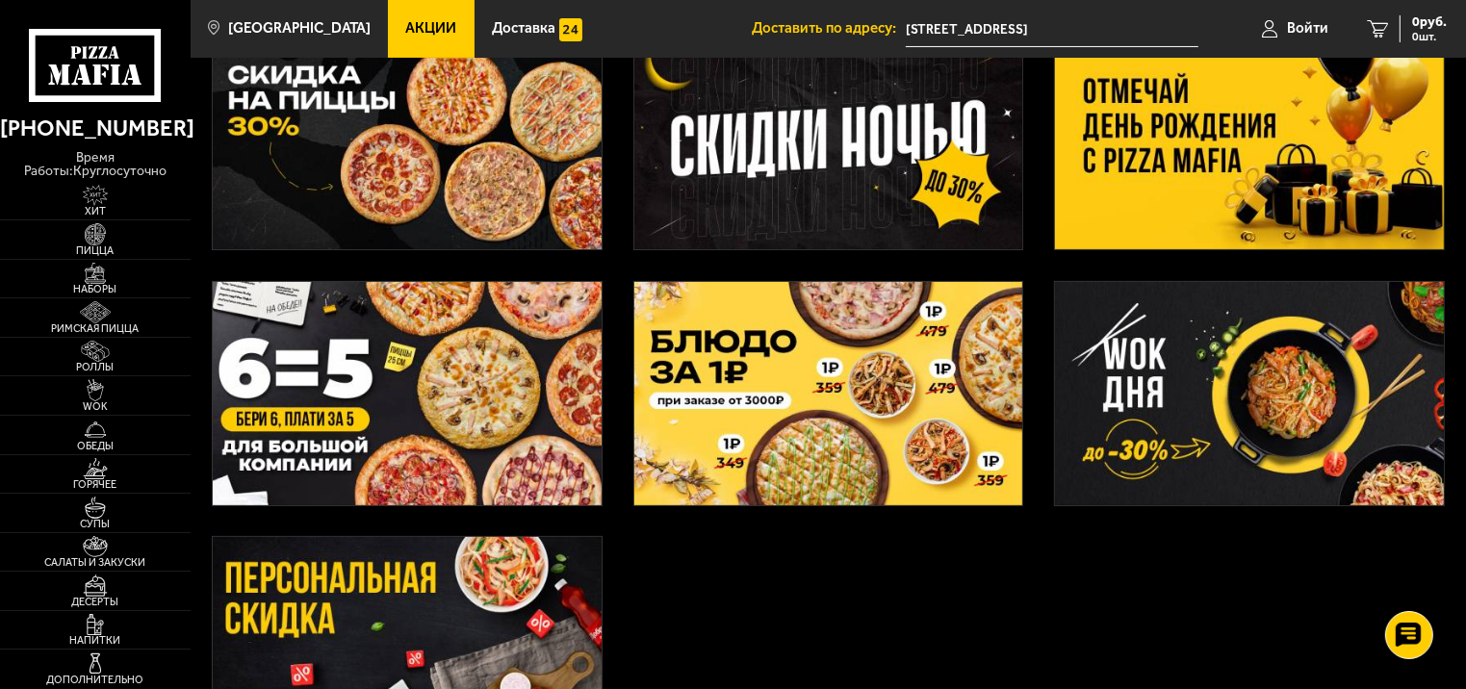
scroll to position [481, 0]
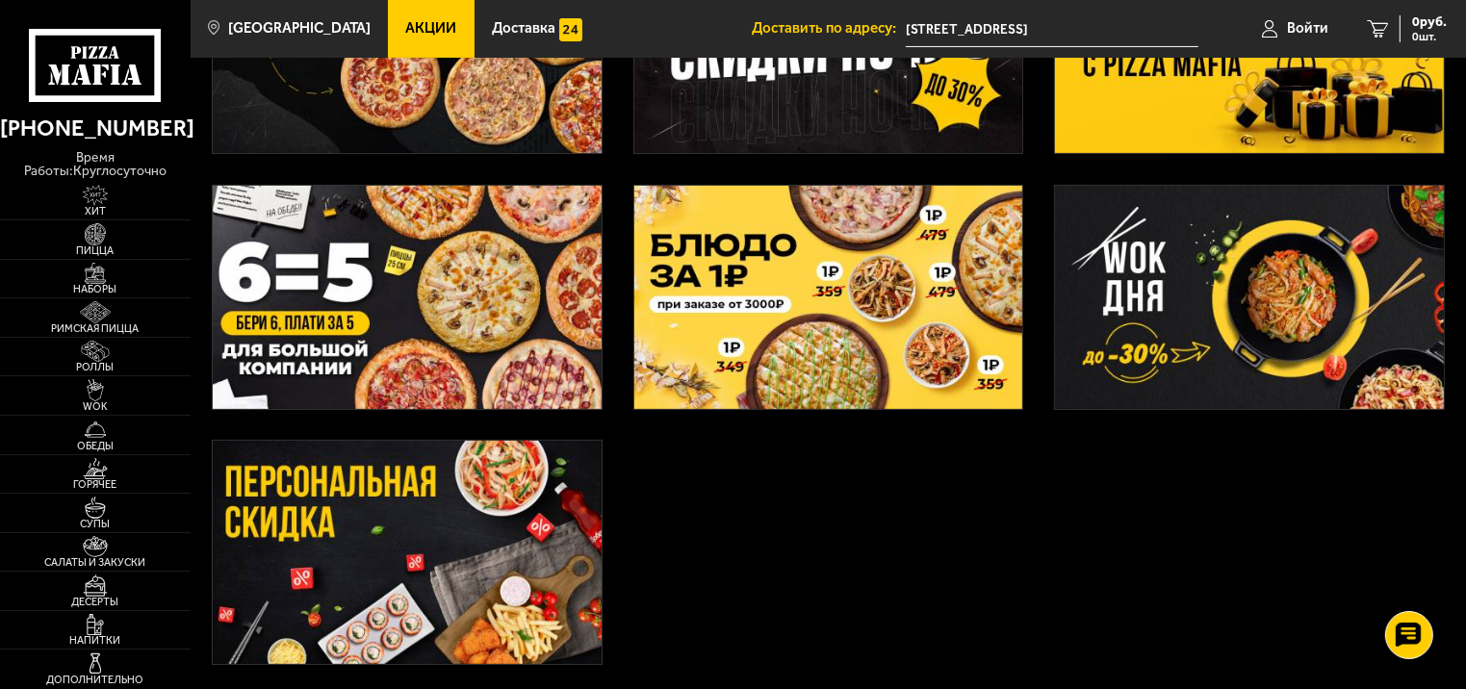
click at [321, 271] on img at bounding box center [407, 297] width 389 height 223
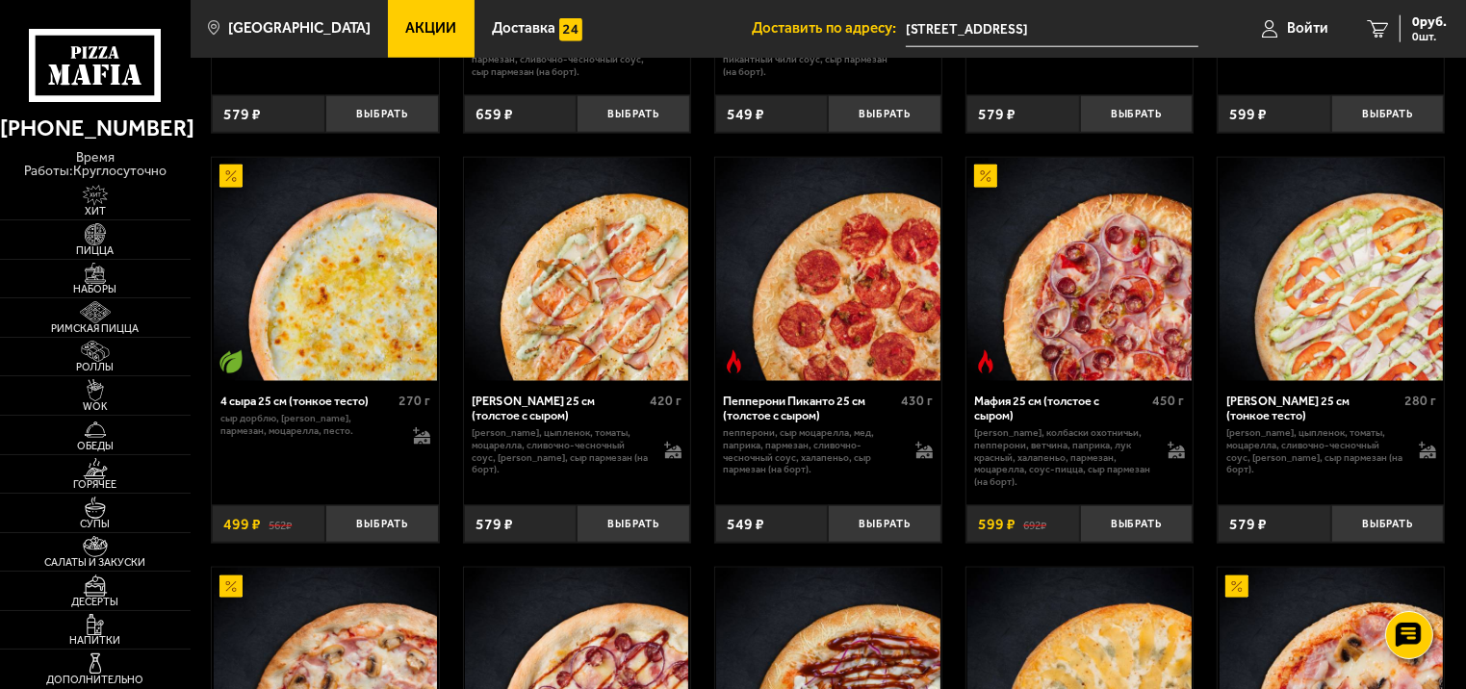
scroll to position [2215, 0]
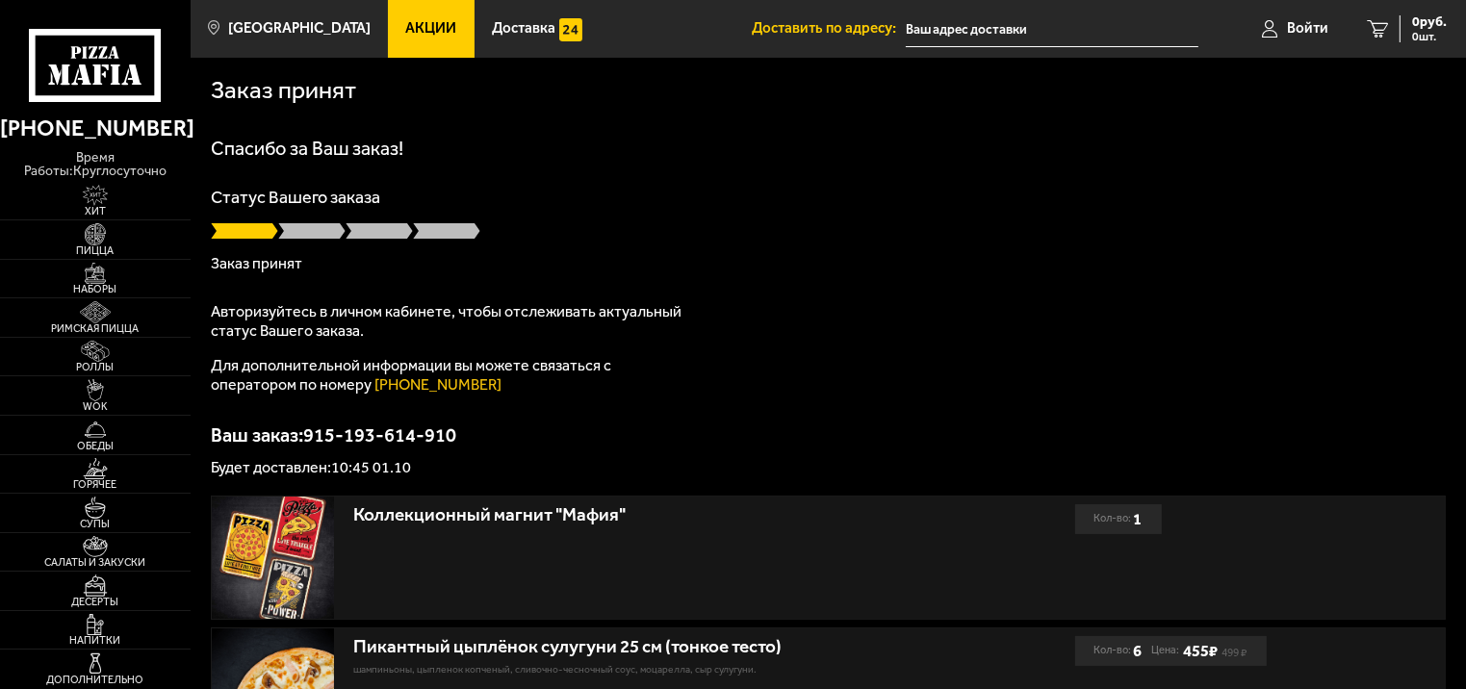
type input "[STREET_ADDRESS]"
